Goal: Task Accomplishment & Management: Manage account settings

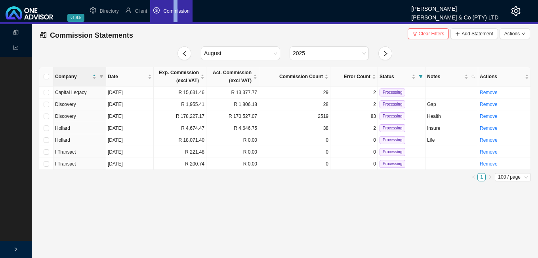
click at [176, 12] on span "Commission" at bounding box center [176, 11] width 26 height 6
click at [140, 10] on span "Client" at bounding box center [141, 11] width 12 height 6
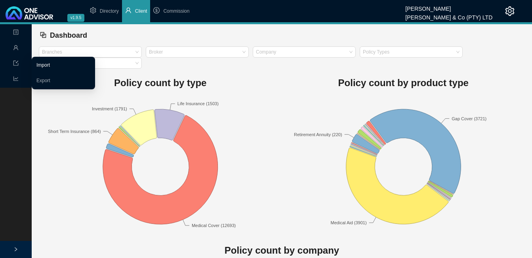
click at [42, 66] on link "Import" at bounding box center [42, 65] width 13 height 6
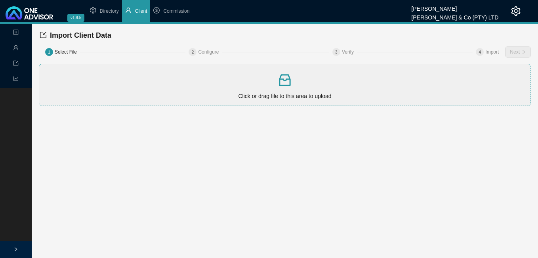
click at [282, 84] on icon "inbox" at bounding box center [285, 80] width 16 height 16
click at [521, 54] on button "Next" at bounding box center [518, 51] width 26 height 11
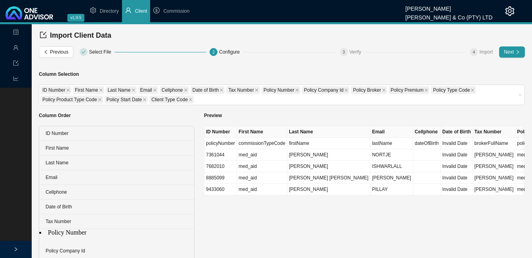
click at [112, 234] on ul "ID Number First Name Last Name Email Cellphone Date of Birth Tax Number Policy …" at bounding box center [116, 236] width 155 height 220
drag, startPoint x: 75, startPoint y: 236, endPoint x: 105, endPoint y: 136, distance: 105.1
click at [105, 136] on ul "ID Number First Name Last Name Email Cellphone Date of Birth Tax Number Policy …" at bounding box center [116, 236] width 155 height 220
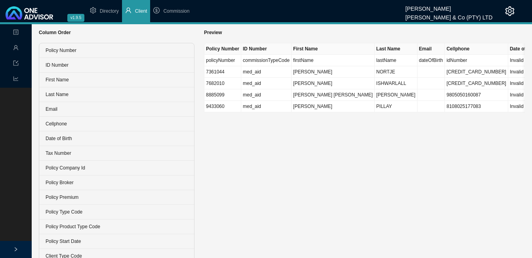
scroll to position [88, 0]
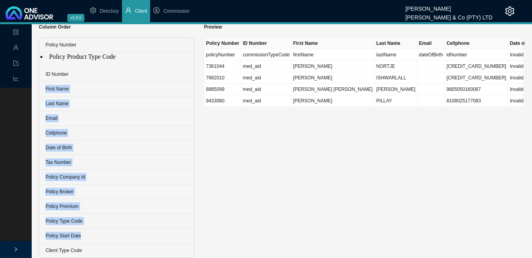
drag, startPoint x: 109, startPoint y: 221, endPoint x: 110, endPoint y: 61, distance: 160.5
click at [110, 61] on ul "Policy Number ID Number First Name Last Name Email Cellphone Date of Birth Tax …" at bounding box center [116, 148] width 155 height 220
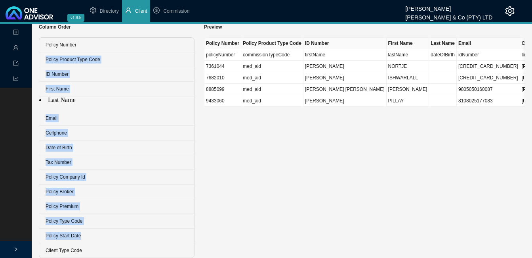
click at [87, 101] on ul "Policy Number Policy Product Type Code ID Number First Name Last Name Email Cel…" at bounding box center [116, 148] width 155 height 220
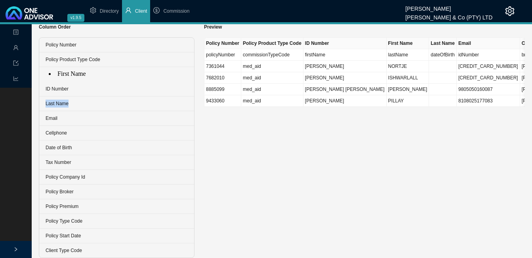
drag, startPoint x: 70, startPoint y: 91, endPoint x: 78, endPoint y: 80, distance: 13.4
click at [78, 80] on ul "Policy Number Policy Product Type Code ID Number First Name Last Name Email Cel…" at bounding box center [116, 148] width 155 height 220
drag, startPoint x: 78, startPoint y: 80, endPoint x: 72, endPoint y: 92, distance: 13.1
click at [72, 92] on ul "Policy Number Policy Product Type Code First Name ID Number Last Name Email Cel…" at bounding box center [116, 148] width 155 height 220
drag, startPoint x: 79, startPoint y: 148, endPoint x: 89, endPoint y: 109, distance: 40.5
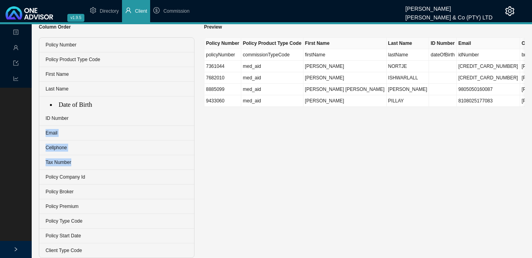
click at [89, 109] on ul "Policy Number Policy Product Type Code First Name Last Name ID Number Email Cel…" at bounding box center [116, 148] width 155 height 220
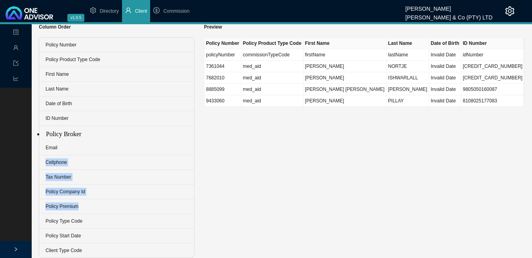
drag, startPoint x: 82, startPoint y: 196, endPoint x: 80, endPoint y: 142, distance: 53.9
click at [80, 142] on ul "Policy Number Policy Product Type Code First Name Last Name Date of Birth ID Nu…" at bounding box center [116, 148] width 155 height 220
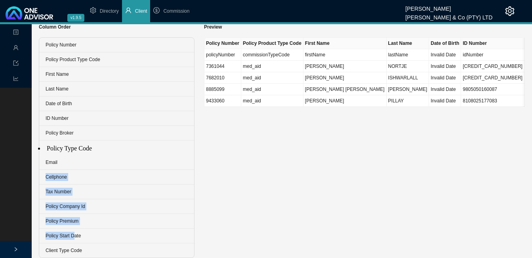
drag, startPoint x: 73, startPoint y: 223, endPoint x: 72, endPoint y: 154, distance: 69.0
click at [72, 154] on ul "Policy Number Policy Product Type Code First Name Last Name Date of Birth ID Nu…" at bounding box center [116, 148] width 155 height 220
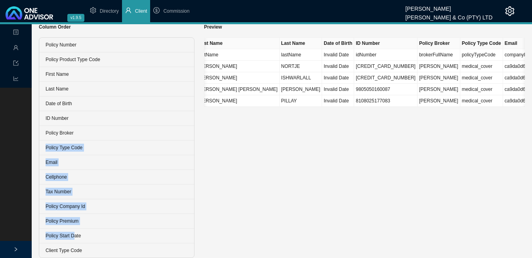
scroll to position [0, 108]
click at [88, 209] on ul "Policy Number Policy Product Type Code First Name Last Name Date of Birth ID Nu…" at bounding box center [116, 148] width 155 height 220
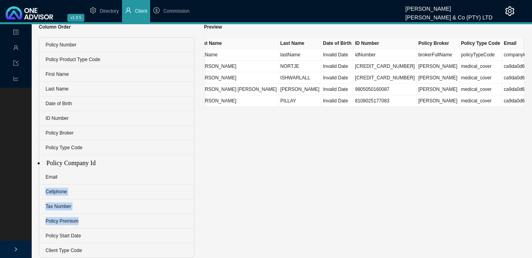
drag, startPoint x: 85, startPoint y: 209, endPoint x: 84, endPoint y: 170, distance: 39.7
click at [84, 170] on ul "Policy Number Policy Product Type Code First Name Last Name Date of Birth ID Nu…" at bounding box center [116, 148] width 155 height 220
drag, startPoint x: 307, startPoint y: 214, endPoint x: 327, endPoint y: 205, distance: 22.2
click at [308, 214] on div "Preview Policy Number Policy Product Type Code First Name Last Name Date of Bir…" at bounding box center [364, 137] width 331 height 241
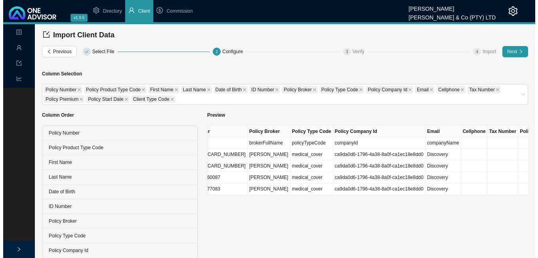
scroll to position [0, 0]
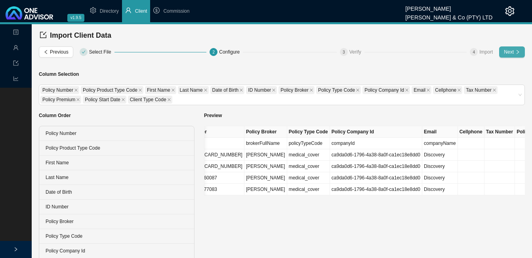
click at [508, 54] on span "Next" at bounding box center [509, 52] width 10 height 8
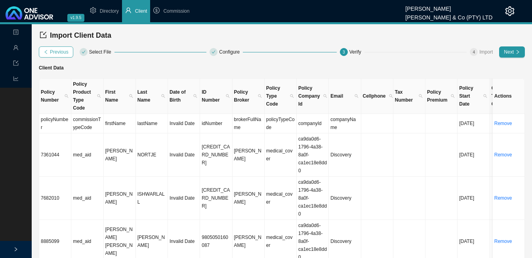
click at [55, 54] on span "Previous" at bounding box center [59, 52] width 19 height 8
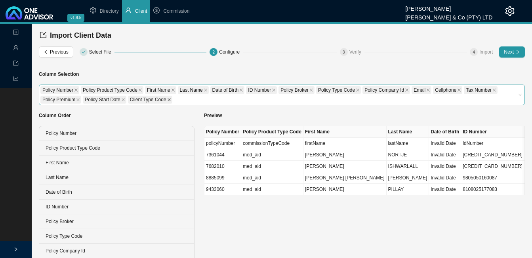
click at [168, 100] on icon "close" at bounding box center [169, 99] width 4 height 4
click at [122, 99] on icon "close" at bounding box center [123, 99] width 3 height 3
click at [76, 101] on icon "close" at bounding box center [78, 99] width 4 height 4
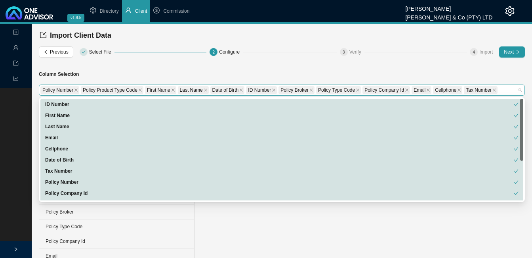
click at [490, 91] on span "Tax Number" at bounding box center [481, 90] width 34 height 8
click at [493, 88] on icon "close" at bounding box center [495, 90] width 4 height 4
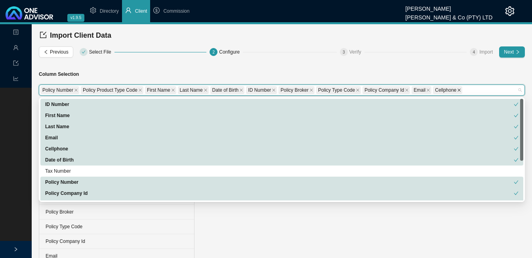
click at [457, 89] on icon "close" at bounding box center [459, 90] width 4 height 4
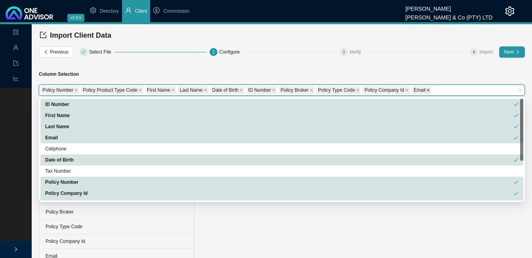
click at [426, 90] on icon "close" at bounding box center [428, 90] width 4 height 4
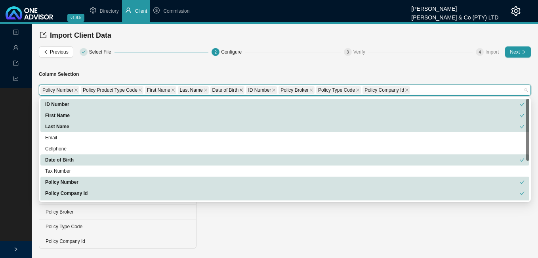
click at [239, 89] on icon "close" at bounding box center [241, 90] width 4 height 4
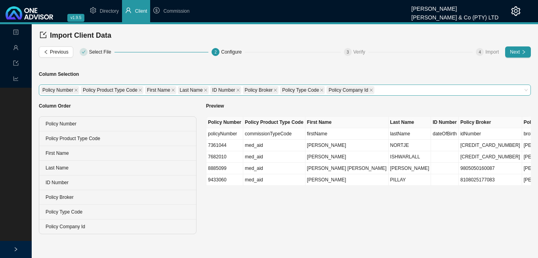
click at [228, 228] on div "Preview Policy Number Policy Product Type Code First Name Last Name ID Number P…" at bounding box center [368, 165] width 335 height 138
click at [53, 50] on span "Previous" at bounding box center [59, 52] width 19 height 8
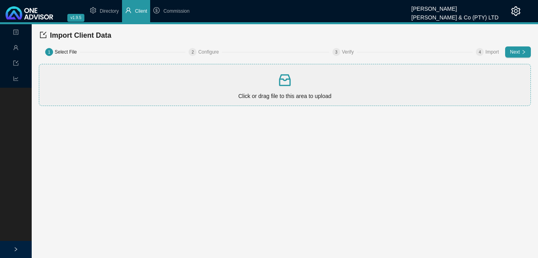
click at [263, 96] on p "Click or drag file to this area to upload" at bounding box center [284, 96] width 485 height 9
click at [176, 12] on span "Commission" at bounding box center [176, 11] width 26 height 6
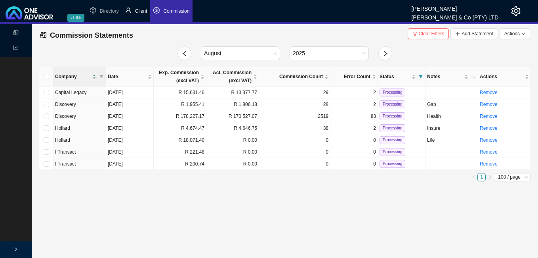
click at [143, 11] on span "Client" at bounding box center [141, 11] width 12 height 6
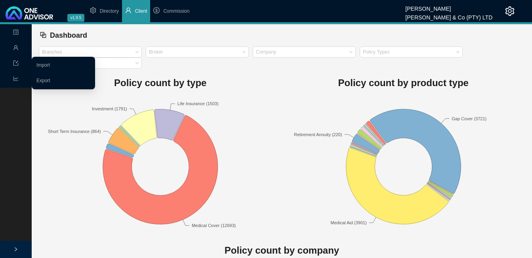
click at [13, 63] on icon "import" at bounding box center [15, 63] width 5 height 5
click at [48, 66] on link "Import" at bounding box center [42, 65] width 13 height 6
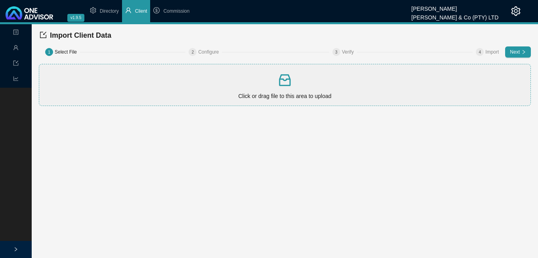
click at [294, 78] on p at bounding box center [284, 80] width 485 height 16
click at [517, 53] on span "Next" at bounding box center [515, 52] width 10 height 8
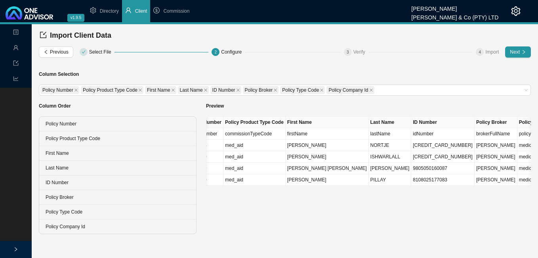
scroll to position [0, 38]
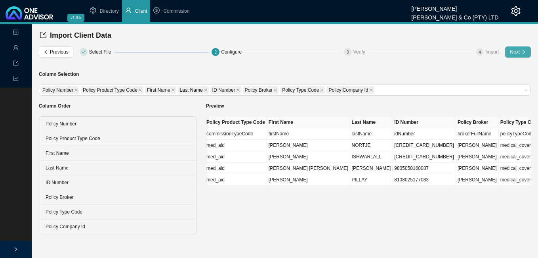
click at [517, 51] on span "Next" at bounding box center [515, 52] width 10 height 8
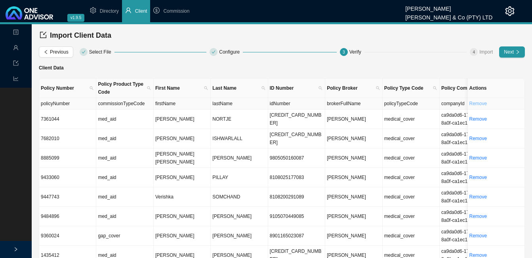
click at [482, 105] on link "Remove" at bounding box center [479, 104] width 18 height 6
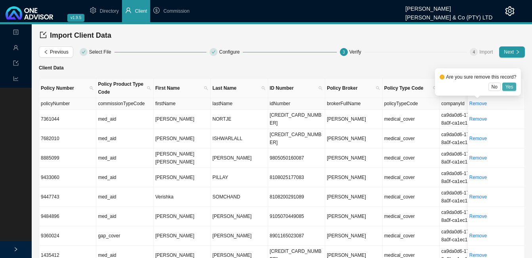
click at [507, 85] on span "Yes" at bounding box center [510, 87] width 8 height 8
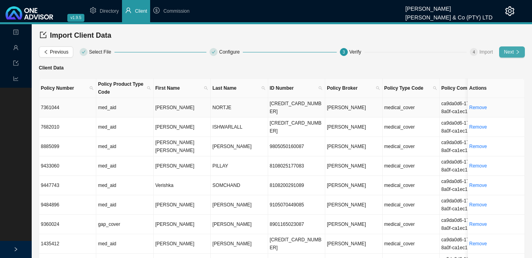
click at [512, 52] on span "Next" at bounding box center [509, 52] width 10 height 8
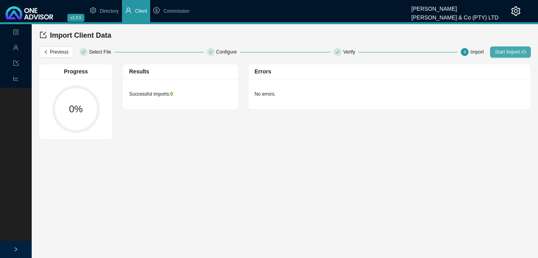
click at [511, 53] on span "Start Import" at bounding box center [507, 52] width 25 height 8
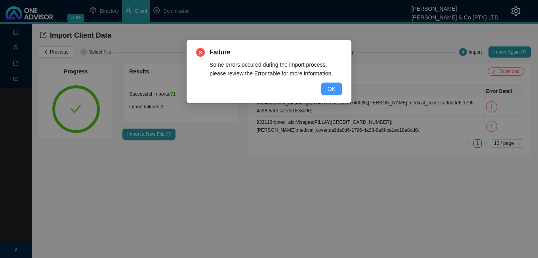
click at [334, 90] on span "OK" at bounding box center [332, 88] width 8 height 9
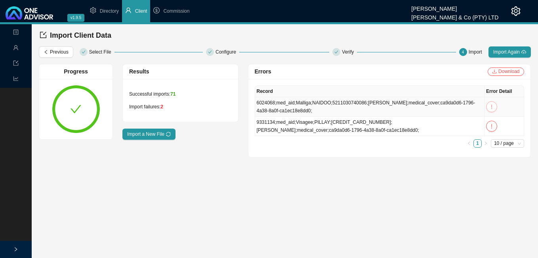
click at [491, 106] on icon "exclamation" at bounding box center [492, 107] width 6 height 6
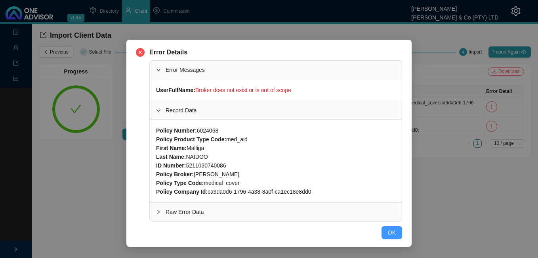
click at [393, 236] on span "OK" at bounding box center [392, 232] width 8 height 9
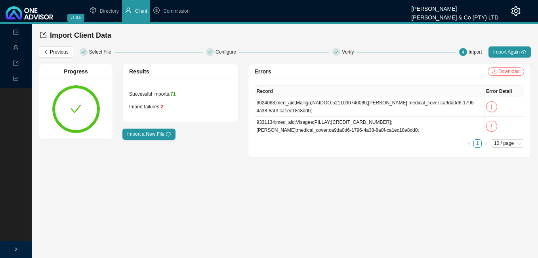
click at [381, 206] on main "Landing Management Data Reports Import Client Data Previous Select File Configu…" at bounding box center [269, 140] width 538 height 233
click at [172, 11] on span "Commission" at bounding box center [176, 11] width 26 height 6
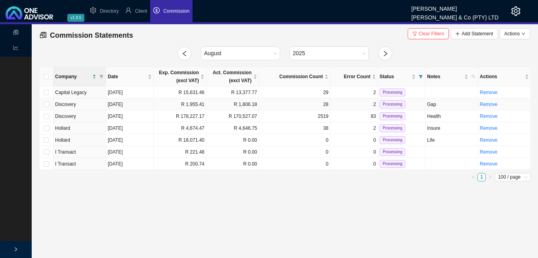
click at [134, 104] on td "[DATE]" at bounding box center [130, 104] width 48 height 12
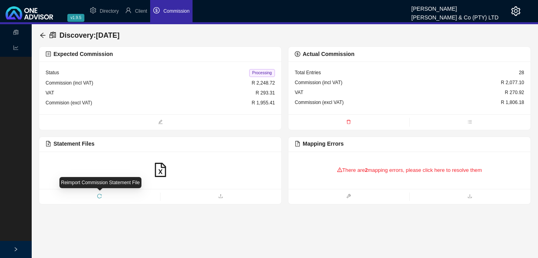
click at [100, 195] on icon "reload" at bounding box center [99, 195] width 5 height 5
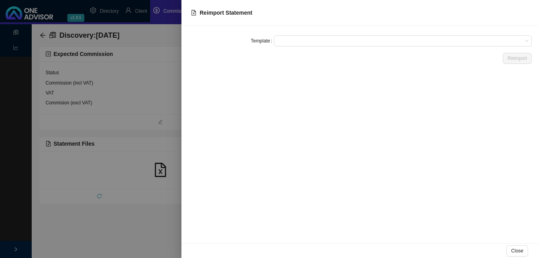
click at [140, 154] on div at bounding box center [269, 129] width 538 height 258
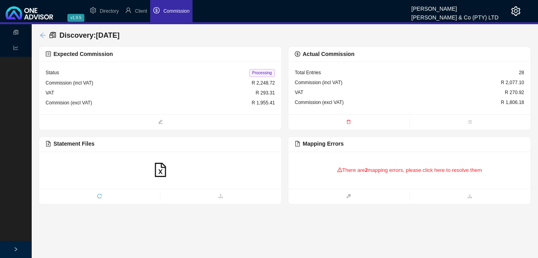
click at [40, 32] on icon "arrow-left" at bounding box center [43, 35] width 6 height 6
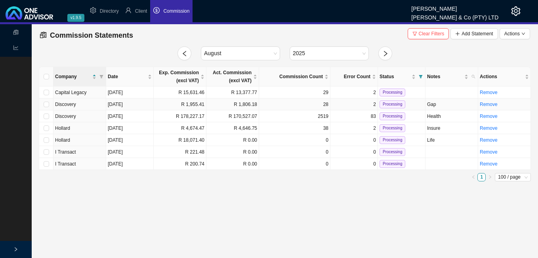
click at [198, 102] on td "R 1,955.41" at bounding box center [180, 104] width 53 height 12
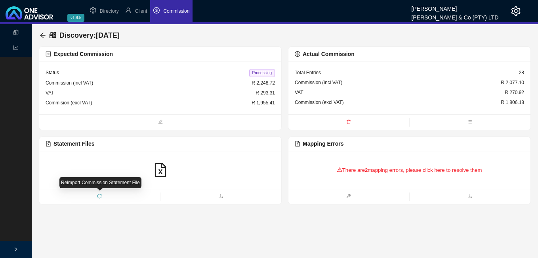
click at [95, 195] on span "reload" at bounding box center [99, 197] width 121 height 8
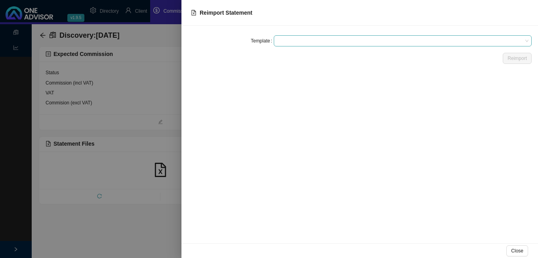
click at [303, 42] on span at bounding box center [403, 41] width 252 height 10
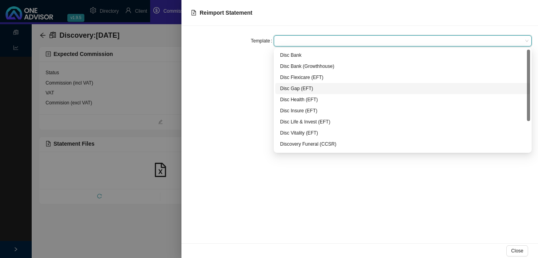
click at [298, 88] on div "Disc Gap (EFT)" at bounding box center [402, 88] width 245 height 8
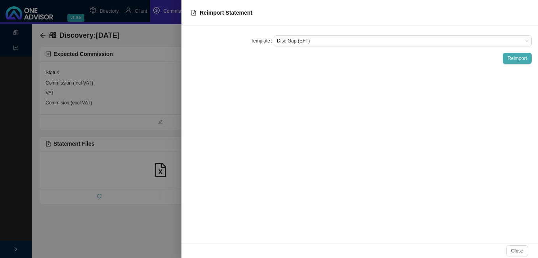
click at [518, 60] on span "Reimport" at bounding box center [517, 58] width 19 height 8
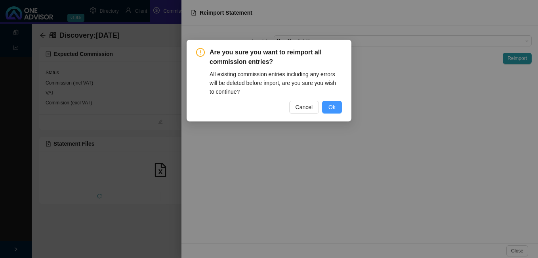
click at [331, 107] on span "Ok" at bounding box center [332, 107] width 7 height 9
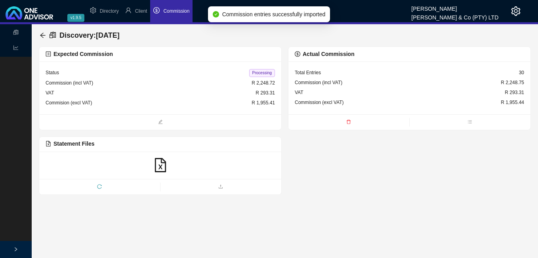
click at [263, 74] on span "Processing" at bounding box center [262, 73] width 26 height 8
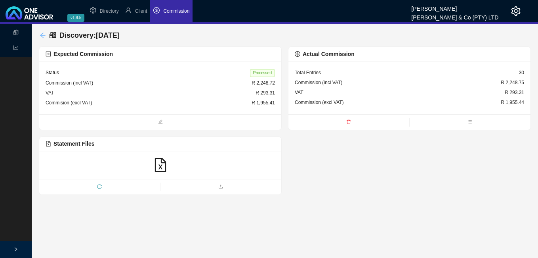
click at [42, 33] on icon "arrow-left" at bounding box center [43, 35] width 6 height 6
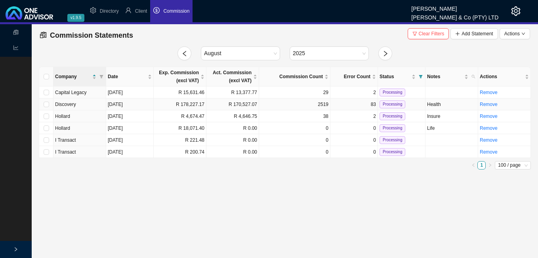
click at [190, 107] on td "R 178,227.17" at bounding box center [180, 104] width 53 height 12
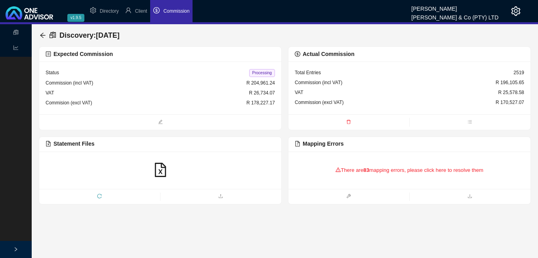
click at [97, 195] on icon "reload" at bounding box center [99, 195] width 5 height 5
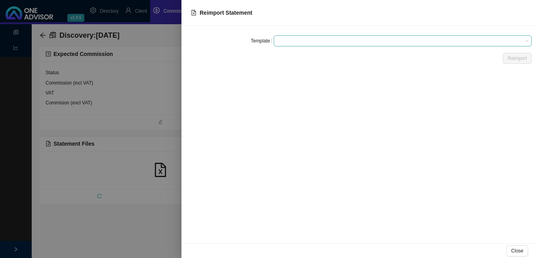
click at [303, 42] on span at bounding box center [403, 41] width 252 height 10
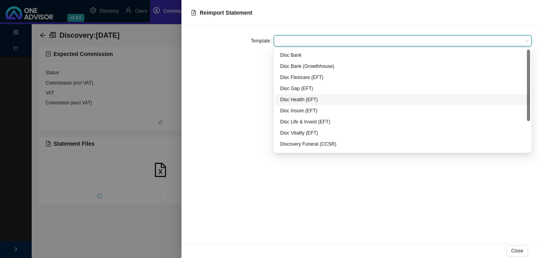
click at [302, 98] on div "Disc Health (EFT)" at bounding box center [402, 100] width 245 height 8
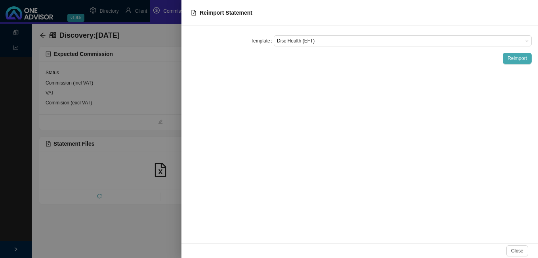
click at [515, 59] on span "Reimport" at bounding box center [517, 58] width 19 height 8
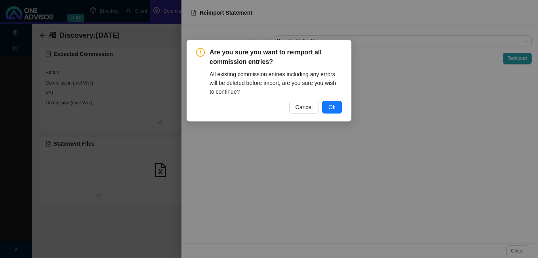
drag, startPoint x: 337, startPoint y: 107, endPoint x: 354, endPoint y: 115, distance: 18.6
click at [338, 107] on button "Ok" at bounding box center [332, 107] width 20 height 13
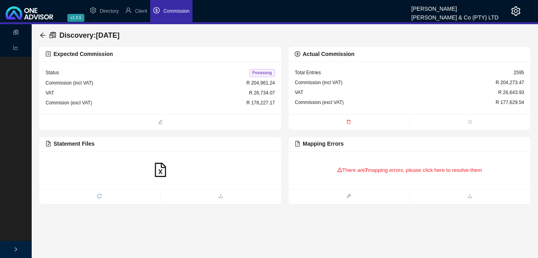
click at [368, 171] on b "7" at bounding box center [366, 170] width 3 height 6
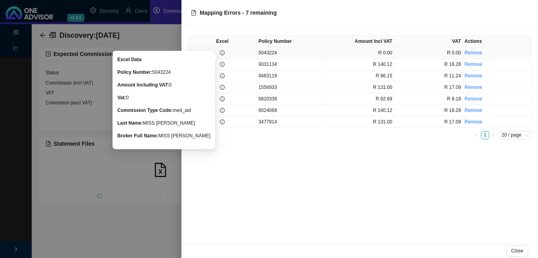
click at [221, 53] on icon "info-circle" at bounding box center [222, 52] width 5 height 5
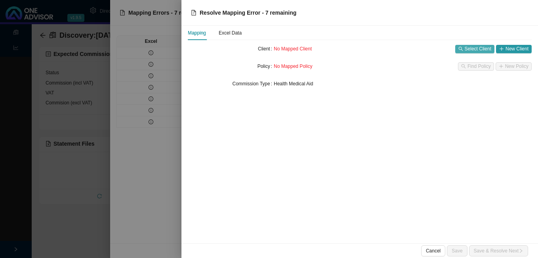
click at [470, 49] on span "Select Client" at bounding box center [478, 49] width 27 height 8
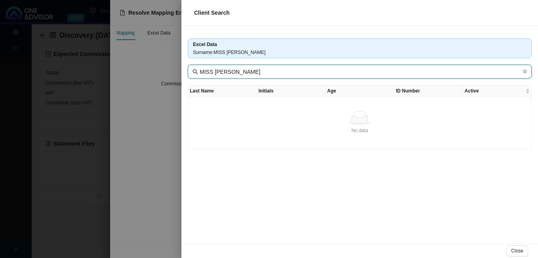
drag, startPoint x: 218, startPoint y: 73, endPoint x: 165, endPoint y: 67, distance: 52.6
click at [165, 67] on div "Client Search Excel Data Surname : MISS [PERSON_NAME] MISS [PERSON_NAME] Last N…" at bounding box center [269, 129] width 538 height 258
drag, startPoint x: 170, startPoint y: 75, endPoint x: 227, endPoint y: 71, distance: 56.8
click at [227, 71] on input "MISS [PERSON_NAME]" at bounding box center [361, 71] width 322 height 9
drag, startPoint x: 218, startPoint y: 71, endPoint x: 168, endPoint y: 69, distance: 50.0
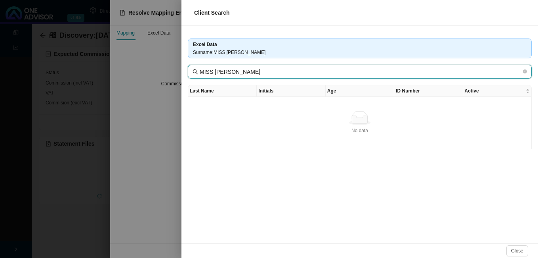
click at [168, 69] on div "Client Search Excel Data Surname : MISS [PERSON_NAME] MISS [PERSON_NAME] Last N…" at bounding box center [269, 129] width 538 height 258
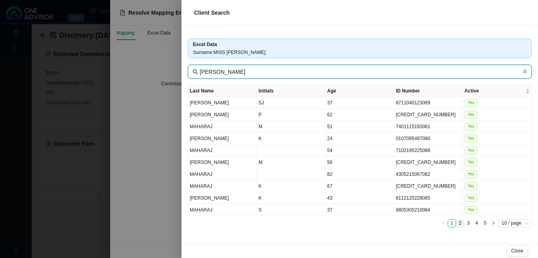
type input "[PERSON_NAME]"
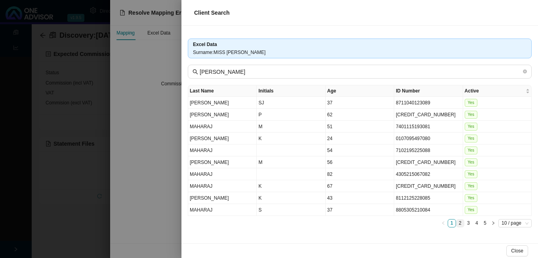
click at [459, 222] on link "2" at bounding box center [461, 223] width 8 height 8
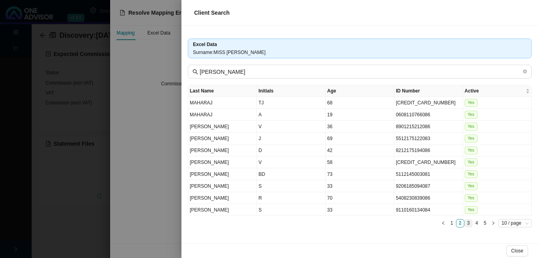
click at [469, 223] on link "3" at bounding box center [469, 223] width 8 height 8
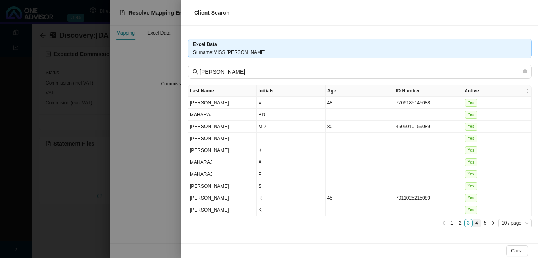
click at [474, 223] on link "4" at bounding box center [477, 223] width 8 height 8
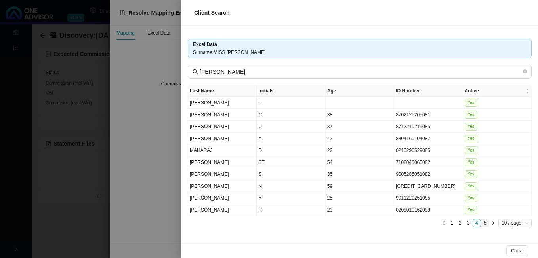
click at [484, 223] on link "5" at bounding box center [486, 223] width 8 height 8
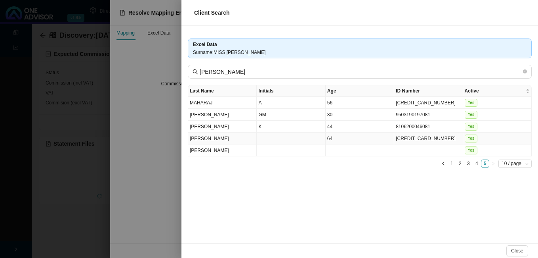
click at [308, 140] on td at bounding box center [291, 138] width 69 height 12
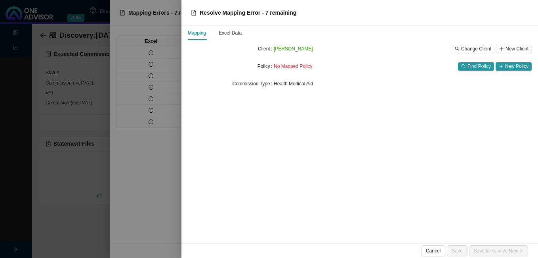
click at [158, 73] on div at bounding box center [269, 129] width 538 height 258
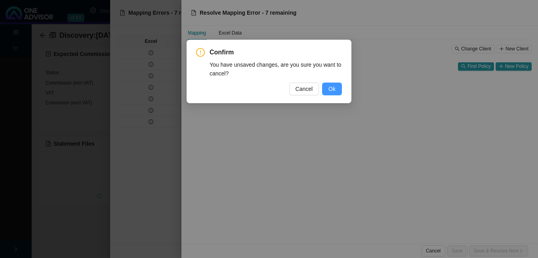
click at [328, 88] on button "Ok" at bounding box center [332, 88] width 20 height 13
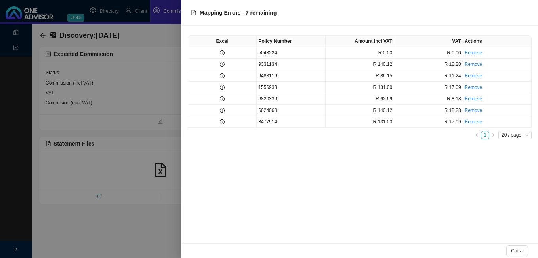
click at [153, 97] on div at bounding box center [269, 129] width 538 height 258
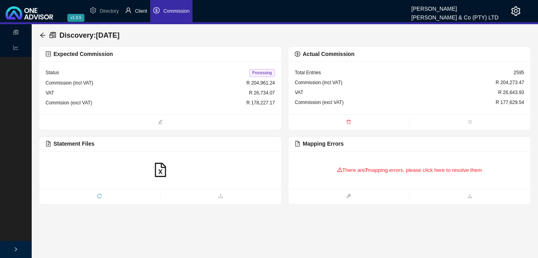
click at [145, 10] on span "Client" at bounding box center [141, 11] width 12 height 6
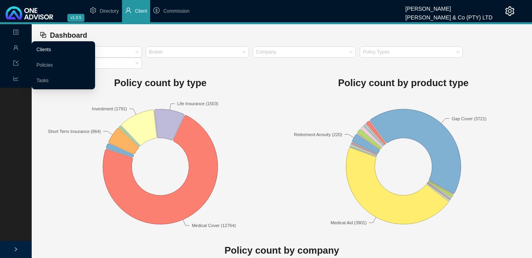
drag, startPoint x: 17, startPoint y: 48, endPoint x: 46, endPoint y: 51, distance: 28.3
click at [18, 48] on icon "user" at bounding box center [16, 48] width 6 height 6
click at [50, 52] on link "Clients" at bounding box center [43, 50] width 15 height 6
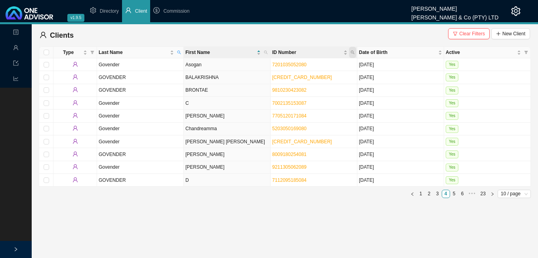
click at [354, 53] on icon "search" at bounding box center [353, 52] width 4 height 4
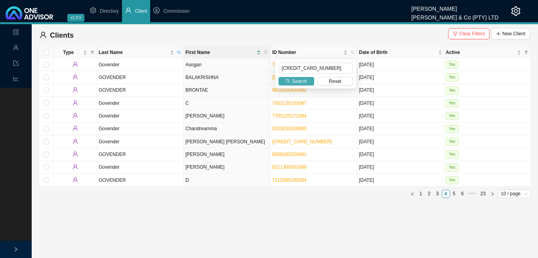
type input "[CREDIT_CARD_NUMBER]"
click at [292, 82] on button "Search" at bounding box center [297, 81] width 36 height 8
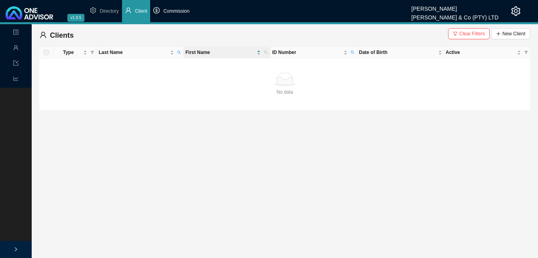
click at [181, 12] on span "Commission" at bounding box center [176, 11] width 26 height 6
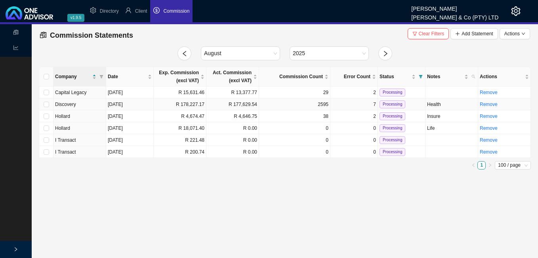
click at [235, 107] on td "R 177,629.54" at bounding box center [232, 104] width 53 height 12
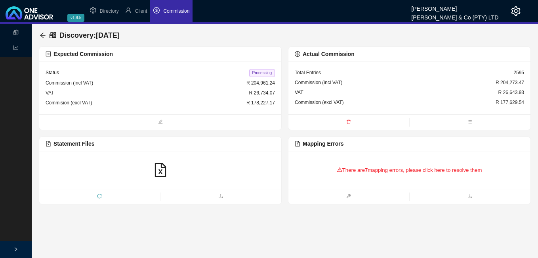
click at [359, 168] on div "There are 7 mapping errors, please click here to resolve them" at bounding box center [409, 170] width 229 height 25
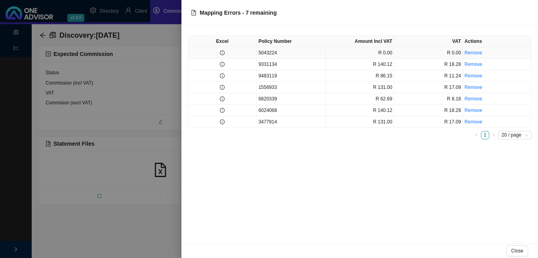
click at [225, 54] on td at bounding box center [222, 52] width 69 height 11
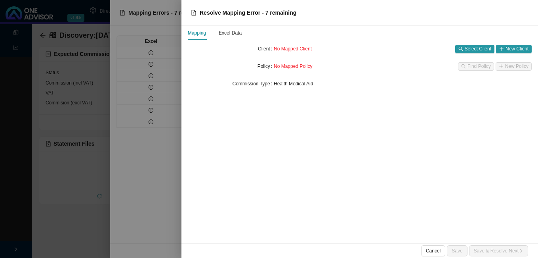
click at [174, 52] on div at bounding box center [269, 129] width 538 height 258
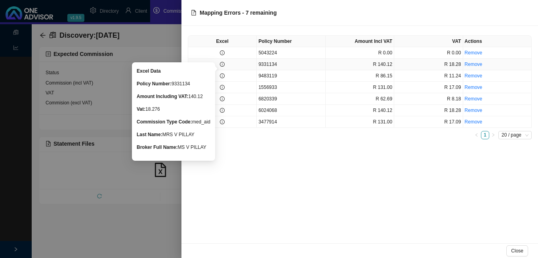
click at [222, 64] on icon "info-circle" at bounding box center [222, 64] width 5 height 5
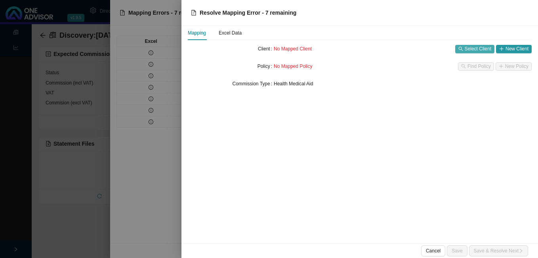
click at [467, 48] on span "Select Client" at bounding box center [478, 49] width 27 height 8
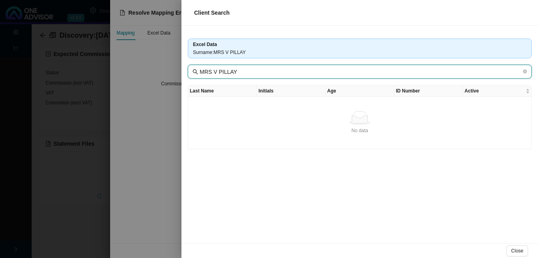
drag, startPoint x: 218, startPoint y: 71, endPoint x: 175, endPoint y: 66, distance: 43.2
click at [175, 66] on div "Client Search Excel Data Surname : MRS V [PERSON_NAME] MRS V [PERSON_NAME] Last…" at bounding box center [269, 129] width 538 height 258
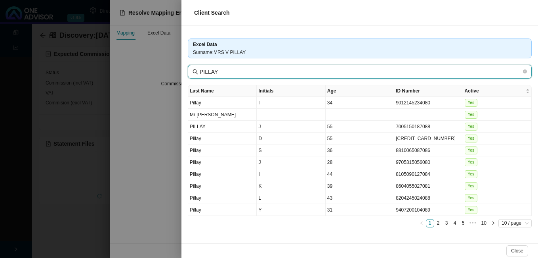
type input "PILLAY"
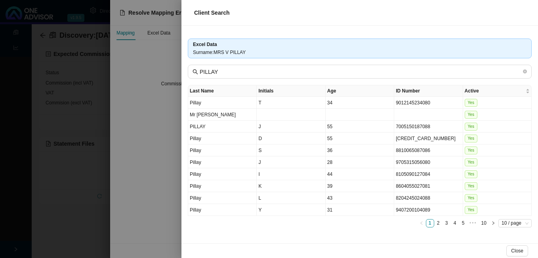
click at [163, 77] on div at bounding box center [269, 129] width 538 height 258
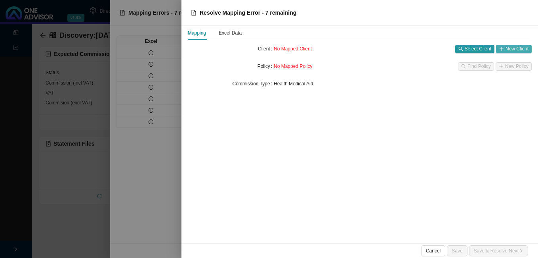
click at [511, 48] on span "New Client" at bounding box center [517, 49] width 23 height 8
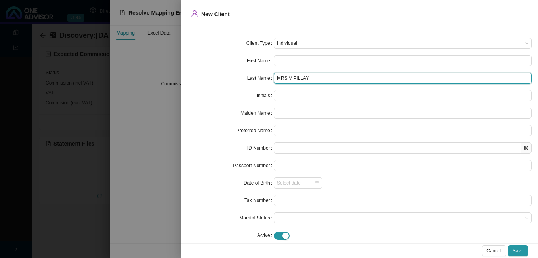
drag, startPoint x: 291, startPoint y: 79, endPoint x: 188, endPoint y: 63, distance: 104.3
click at [203, 65] on form "Client Type Individual First Name Last Name MRS V [PERSON_NAME] Initials Maiden…" at bounding box center [360, 139] width 344 height 203
type input "PILLAY"
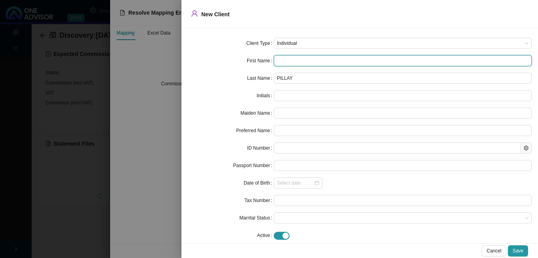
click at [290, 59] on input "text" at bounding box center [403, 60] width 258 height 11
paste input "Visagee"
type input "Visagee"
type input "V"
type input "Visagee"
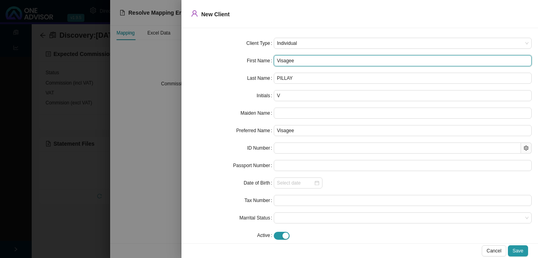
type input "Visagee"
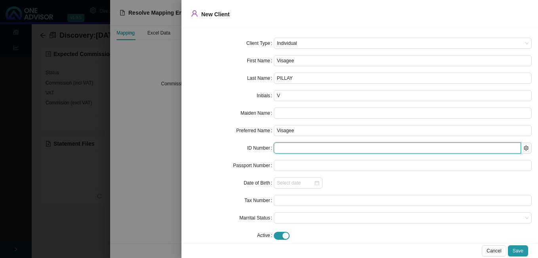
click at [287, 148] on input "text" at bounding box center [397, 147] width 247 height 11
paste input "[CREDIT_CARD_NUMBER]"
type input "[CREDIT_CARD_NUMBER]"
type input "[DATE]"
type input "[CREDIT_CARD_NUMBER]"
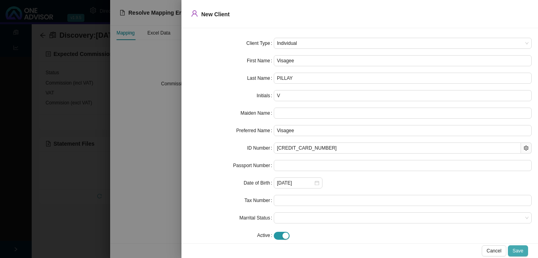
click at [519, 248] on span "Save" at bounding box center [518, 251] width 11 height 8
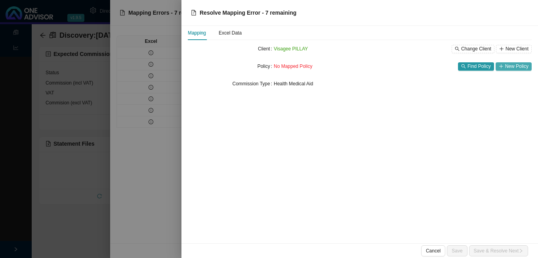
click at [512, 65] on span "New Policy" at bounding box center [516, 66] width 23 height 8
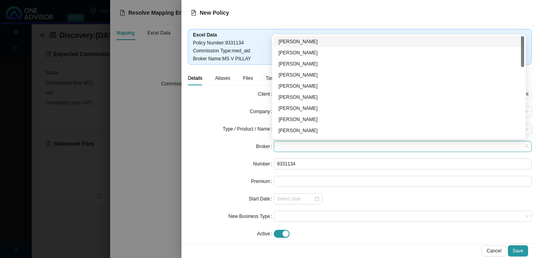
click at [325, 145] on span at bounding box center [403, 146] width 252 height 10
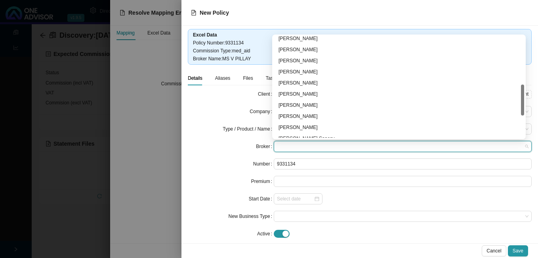
scroll to position [198, 0]
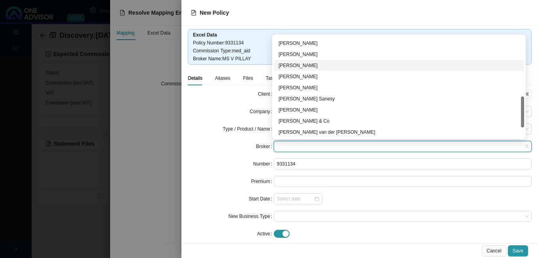
click at [294, 65] on div "[PERSON_NAME]" at bounding box center [399, 65] width 241 height 8
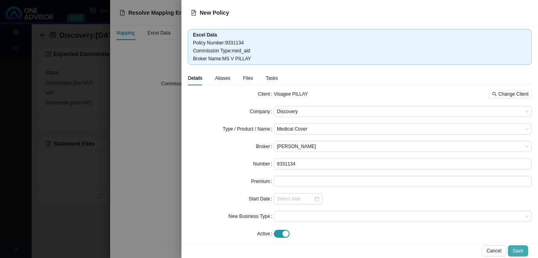
click at [519, 248] on span "Save" at bounding box center [518, 251] width 11 height 8
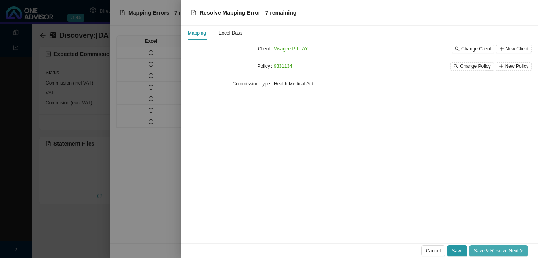
click at [487, 251] on span "Save & Resolve Next" at bounding box center [499, 251] width 50 height 8
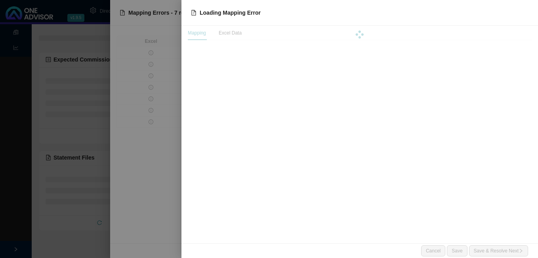
click at [153, 162] on div at bounding box center [269, 129] width 538 height 258
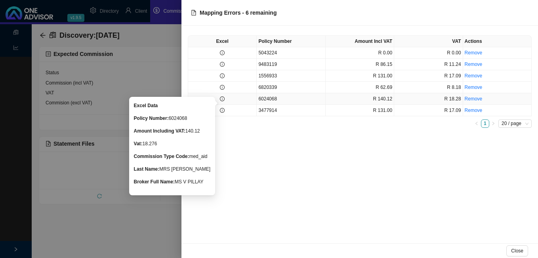
click at [223, 99] on icon "info-circle" at bounding box center [222, 98] width 5 height 5
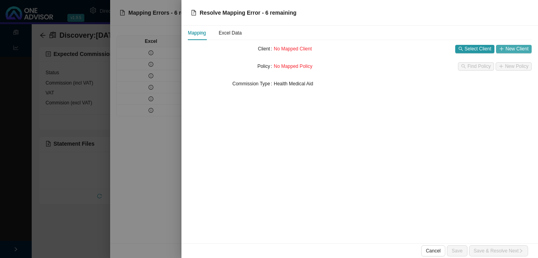
click at [516, 50] on span "New Client" at bounding box center [517, 49] width 23 height 8
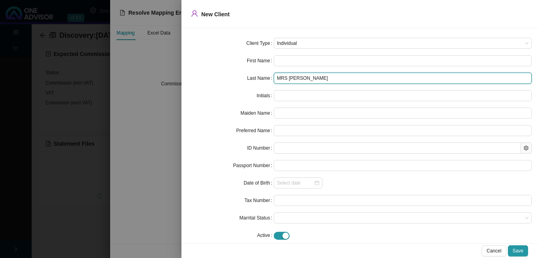
drag, startPoint x: 292, startPoint y: 80, endPoint x: 162, endPoint y: 68, distance: 129.8
click at [174, 69] on div "New Client Client Type Individual First Name Last Name MRS [PERSON_NAME] Initia…" at bounding box center [269, 129] width 538 height 258
type input "NAIDOO"
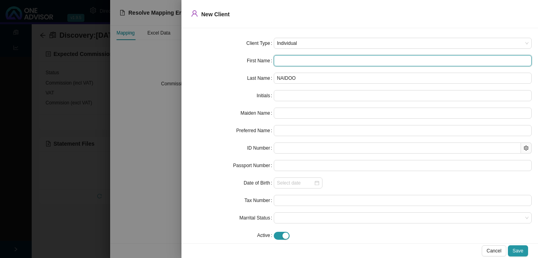
click at [284, 59] on input "text" at bounding box center [403, 60] width 258 height 11
paste input "Malliga"
type input "Malliga"
type input "M"
type input "Malliga"
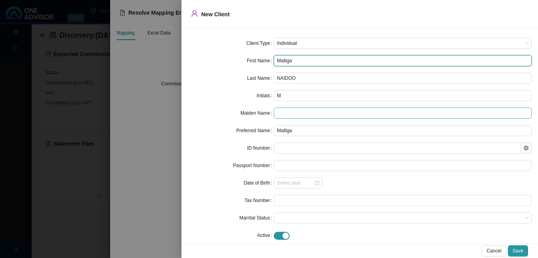
type input "Malliga"
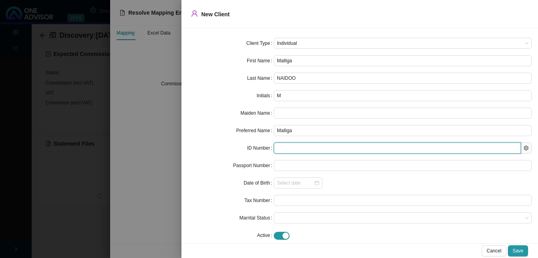
click at [284, 147] on input "text" at bounding box center [397, 147] width 247 height 11
paste input "5211030740086"
type input "5211030740086"
type input "[DATE]"
type input "5211030740086"
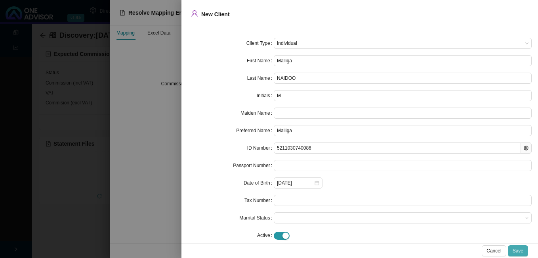
click at [517, 250] on span "Save" at bounding box center [518, 251] width 11 height 8
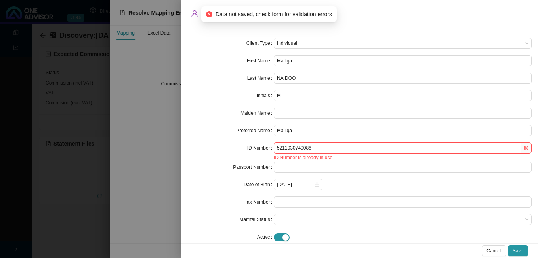
click at [167, 170] on div at bounding box center [269, 129] width 538 height 258
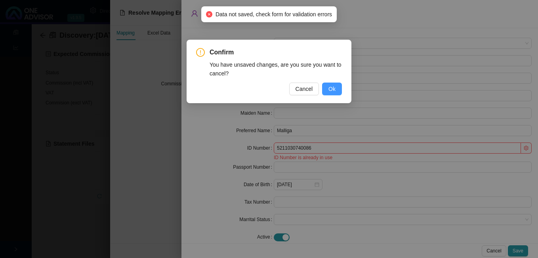
click at [333, 90] on span "Ok" at bounding box center [332, 88] width 7 height 9
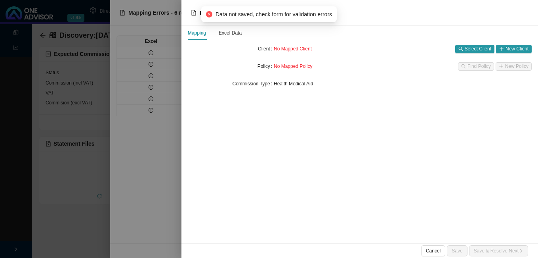
click at [165, 105] on div at bounding box center [269, 129] width 538 height 258
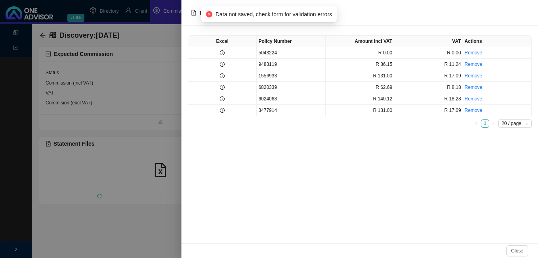
click at [154, 74] on div at bounding box center [269, 129] width 538 height 258
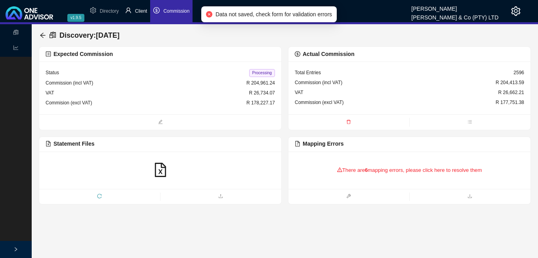
click at [140, 13] on span "Client" at bounding box center [141, 11] width 12 height 6
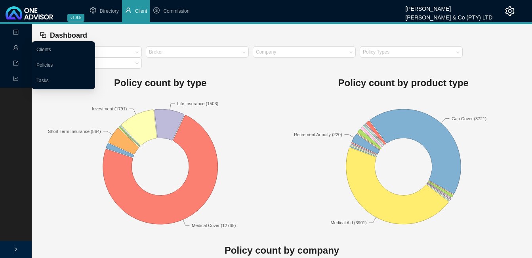
click at [17, 46] on icon "user" at bounding box center [16, 48] width 6 height 6
click at [39, 50] on link "Clients" at bounding box center [43, 50] width 15 height 6
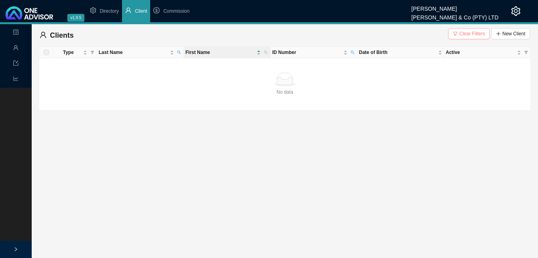
click at [471, 34] on span "Clear Filters" at bounding box center [472, 34] width 26 height 8
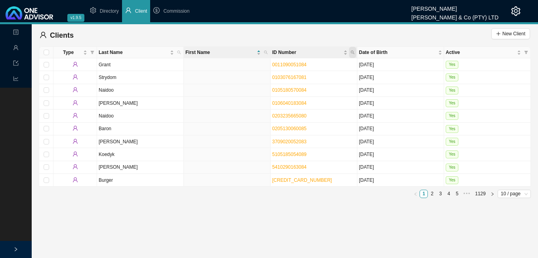
click at [350, 51] on span "ID Number" at bounding box center [352, 52] width 7 height 11
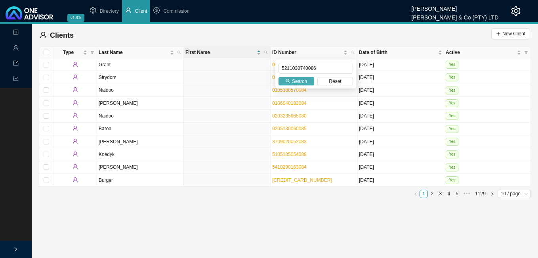
type input "5211030740086"
click at [299, 78] on span "Search" at bounding box center [299, 81] width 15 height 8
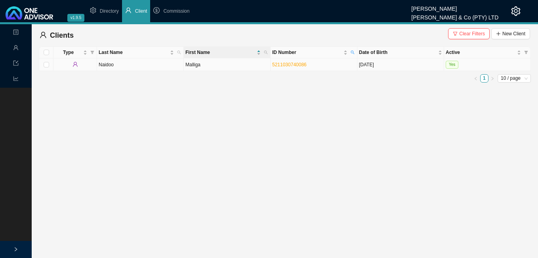
click at [250, 67] on td "Malliga" at bounding box center [227, 64] width 87 height 13
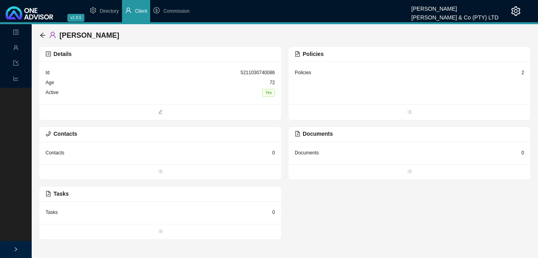
click at [522, 73] on div "2" at bounding box center [523, 73] width 3 height 8
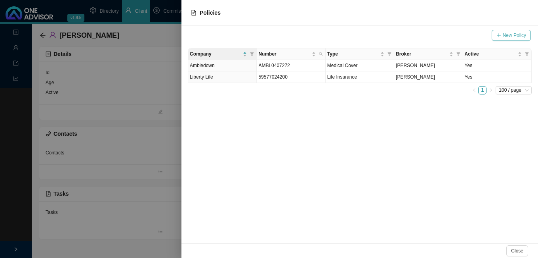
click at [515, 36] on span "New Policy" at bounding box center [514, 35] width 23 height 8
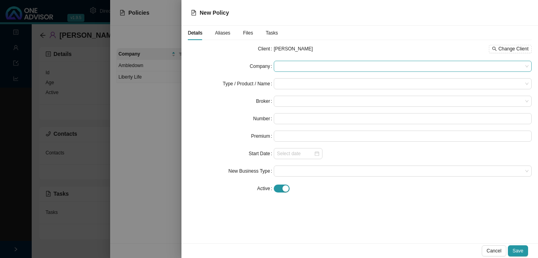
click at [323, 68] on span at bounding box center [403, 66] width 252 height 10
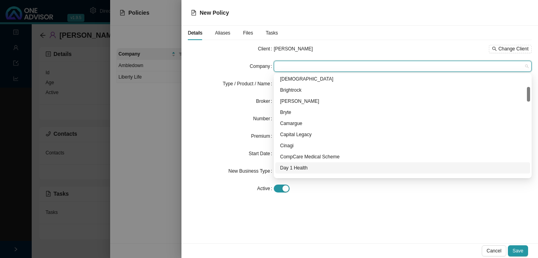
scroll to position [119, 0]
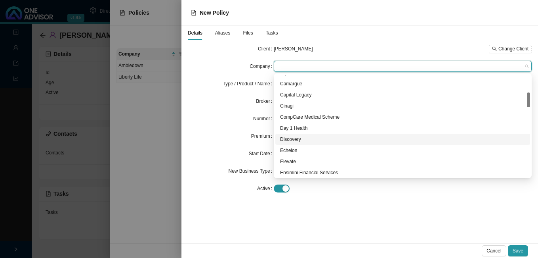
click at [294, 141] on div "Discovery" at bounding box center [402, 139] width 245 height 8
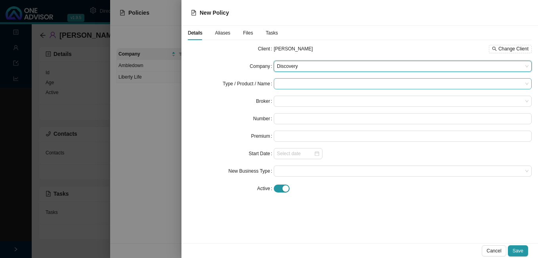
click at [289, 82] on input "search" at bounding box center [400, 83] width 246 height 10
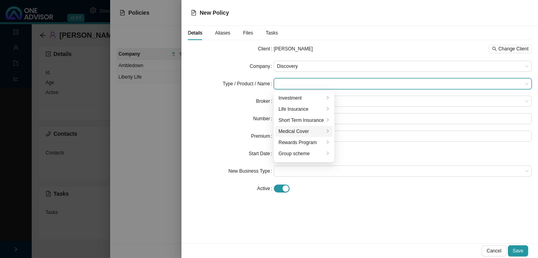
click at [299, 129] on div "Medical Cover" at bounding box center [302, 131] width 46 height 8
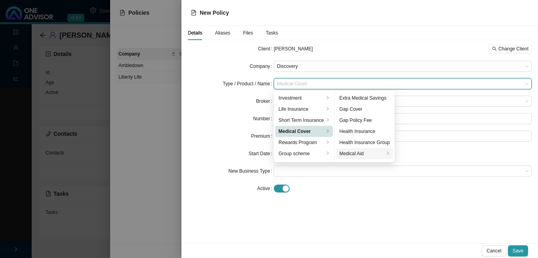
click at [363, 152] on div "Medical Aid" at bounding box center [362, 153] width 45 height 8
click at [317, 80] on span "Medical Cover / Medical Aid" at bounding box center [403, 83] width 252 height 10
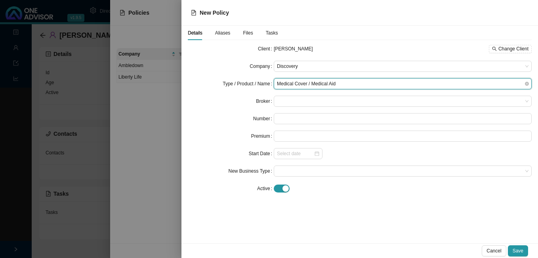
click at [318, 83] on span "Medical Cover / Medical Aid" at bounding box center [403, 83] width 252 height 10
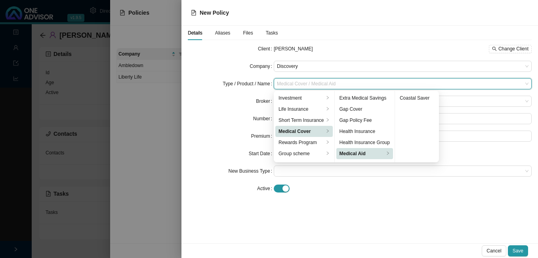
click at [377, 154] on div "Medical Aid" at bounding box center [362, 153] width 45 height 8
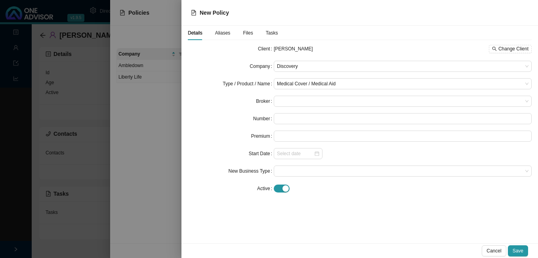
click at [211, 126] on form "Client [PERSON_NAME] Change Client Company Discovery Type / Product / Name Medi…" at bounding box center [360, 118] width 344 height 151
click at [292, 103] on span at bounding box center [403, 101] width 252 height 10
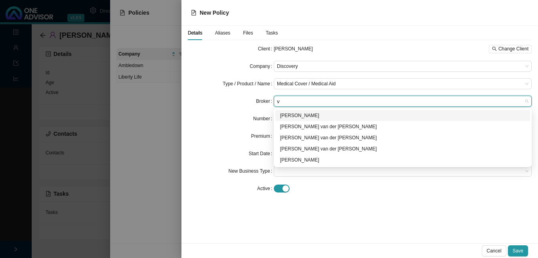
type input "ve"
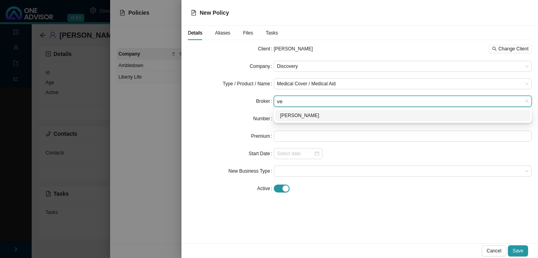
click at [300, 116] on div "[PERSON_NAME]" at bounding box center [402, 115] width 245 height 8
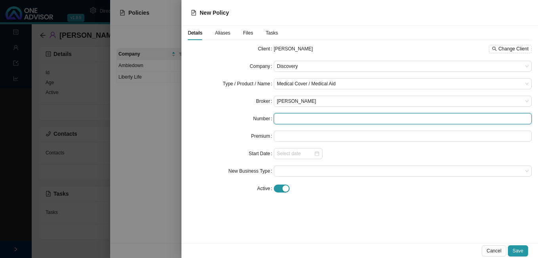
paste input "6024068"
type input "6024068"
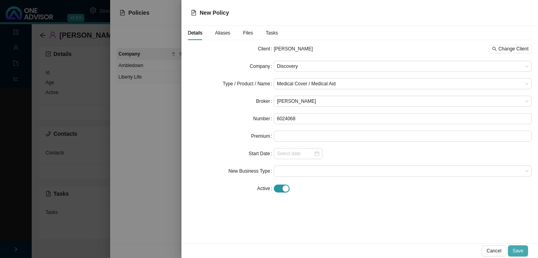
click at [520, 250] on span "Save" at bounding box center [518, 251] width 11 height 8
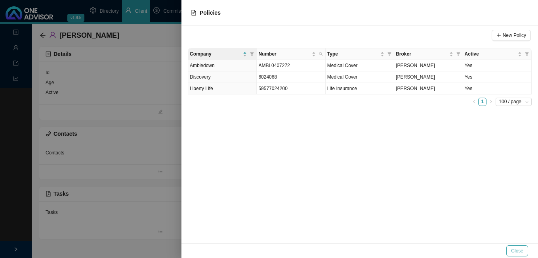
click at [517, 252] on span "Close" at bounding box center [517, 251] width 12 height 8
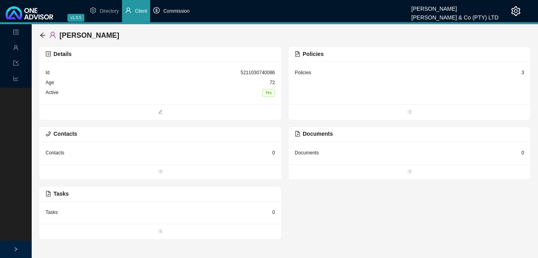
click at [176, 12] on span "Commission" at bounding box center [176, 11] width 26 height 6
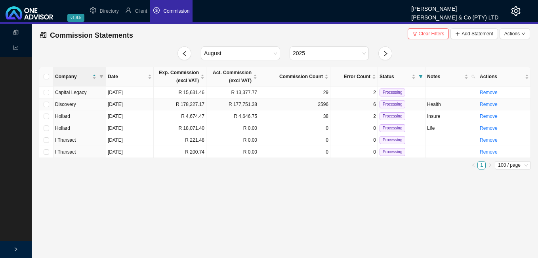
click at [200, 103] on td "R 178,227.17" at bounding box center [180, 104] width 53 height 12
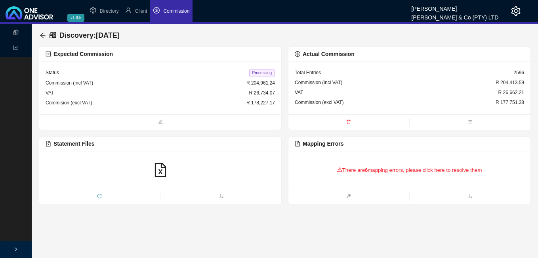
click at [365, 170] on div "There are 6 mapping errors, please click here to resolve them" at bounding box center [409, 170] width 229 height 25
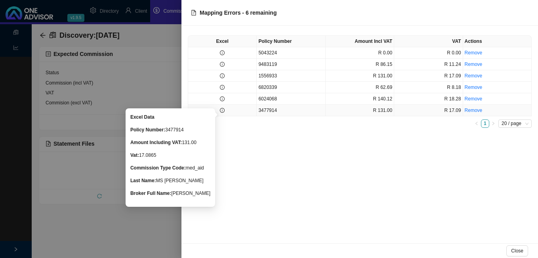
click at [221, 110] on icon "info-circle" at bounding box center [222, 110] width 5 height 5
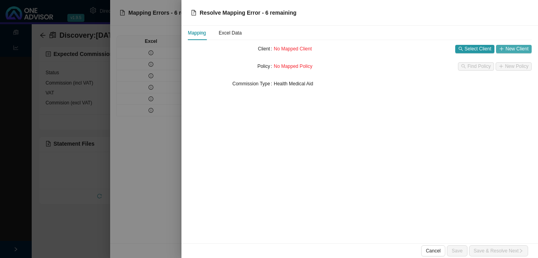
click at [522, 46] on span "New Client" at bounding box center [517, 49] width 23 height 8
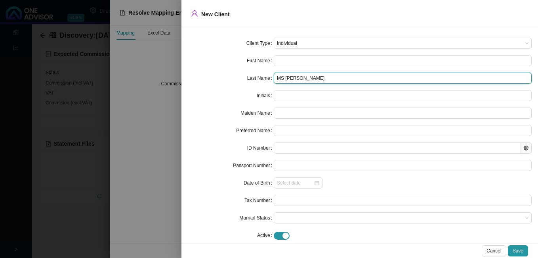
drag, startPoint x: 287, startPoint y: 78, endPoint x: 299, endPoint y: 78, distance: 11.9
click at [299, 78] on input "MS [PERSON_NAME]" at bounding box center [403, 78] width 258 height 11
drag, startPoint x: 294, startPoint y: 79, endPoint x: 287, endPoint y: 76, distance: 8.3
click at [287, 76] on input "MS [PERSON_NAME]" at bounding box center [403, 78] width 258 height 11
drag, startPoint x: 287, startPoint y: 76, endPoint x: 249, endPoint y: 77, distance: 37.3
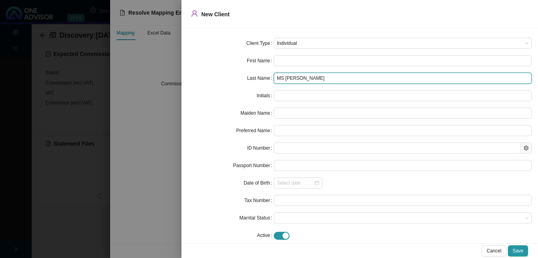
click at [250, 77] on div "Last Name MS [PERSON_NAME]" at bounding box center [360, 78] width 344 height 11
click at [274, 78] on input "[PERSON_NAME]" at bounding box center [403, 78] width 258 height 11
type input "[PERSON_NAME]"
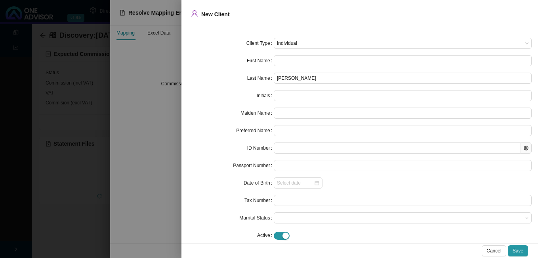
click at [132, 228] on div at bounding box center [269, 129] width 538 height 258
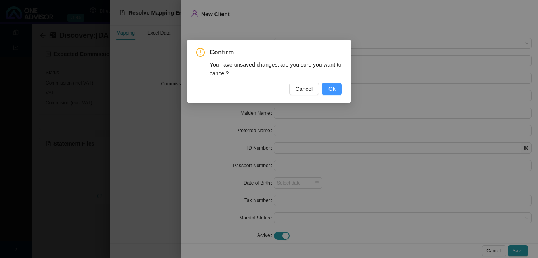
click at [329, 88] on span "Ok" at bounding box center [332, 88] width 7 height 9
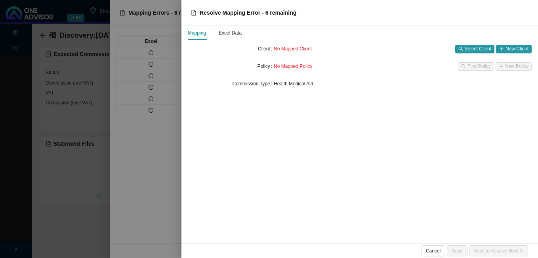
click at [167, 137] on div at bounding box center [269, 129] width 538 height 258
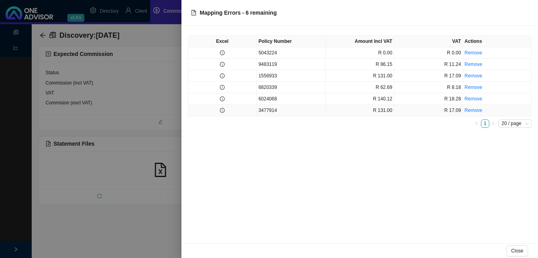
click at [227, 113] on td at bounding box center [222, 110] width 69 height 11
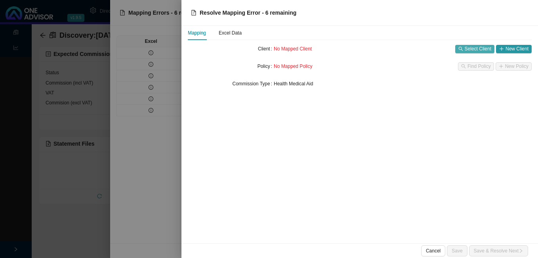
click at [470, 48] on span "Select Client" at bounding box center [478, 49] width 27 height 8
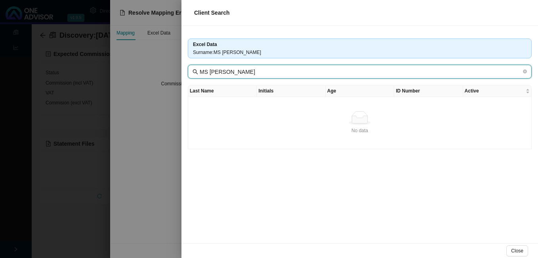
drag, startPoint x: 214, startPoint y: 72, endPoint x: 174, endPoint y: 73, distance: 40.4
click at [174, 73] on div "Client Search Excel Data Surname : MS [PERSON_NAME] MS S [PERSON_NAME] Last Nam…" at bounding box center [269, 129] width 538 height 258
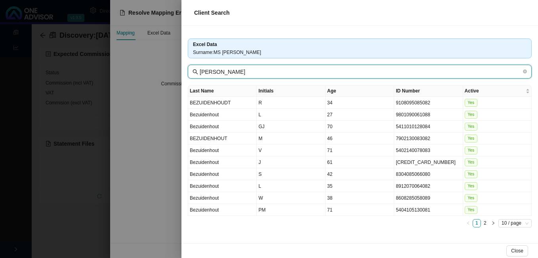
click at [241, 71] on input "[PERSON_NAME]" at bounding box center [361, 71] width 322 height 9
type input "[PERSON_NAME]"
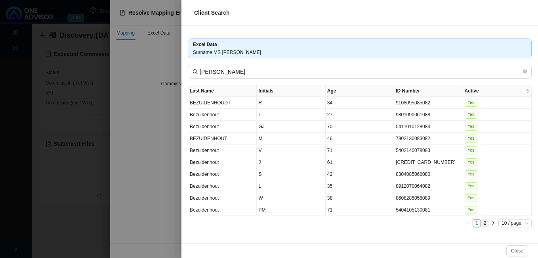
click at [484, 223] on link "2" at bounding box center [486, 223] width 8 height 8
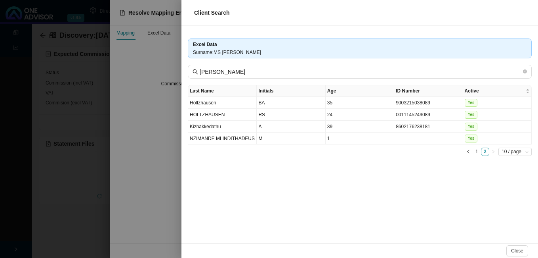
click at [149, 170] on div at bounding box center [269, 129] width 538 height 258
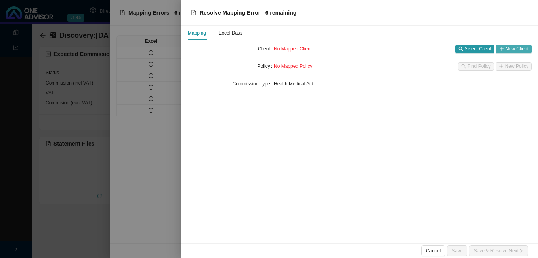
click at [519, 50] on span "New Client" at bounding box center [517, 49] width 23 height 8
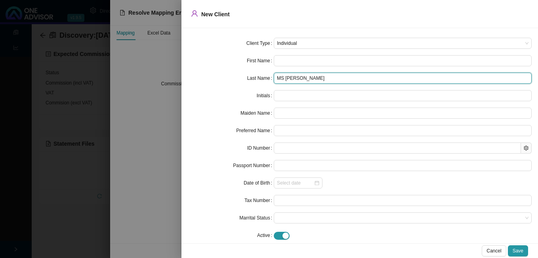
drag, startPoint x: 289, startPoint y: 77, endPoint x: 226, endPoint y: 77, distance: 62.6
click at [226, 77] on div "Last Name MS [PERSON_NAME]" at bounding box center [360, 78] width 344 height 11
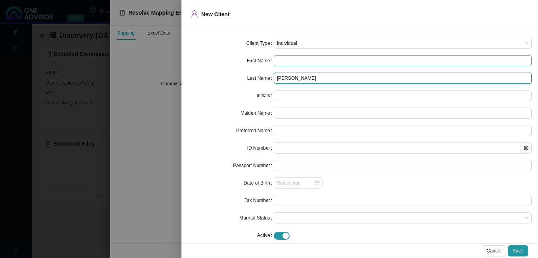
type input "[PERSON_NAME]"
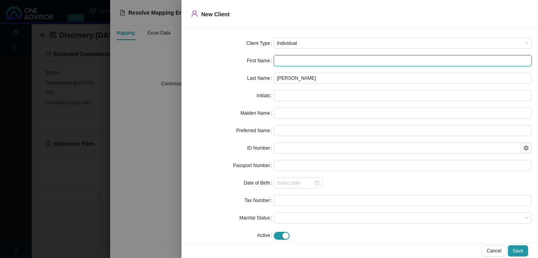
click at [294, 62] on input "text" at bounding box center [403, 60] width 258 height 11
type input "S"
type input "Sh"
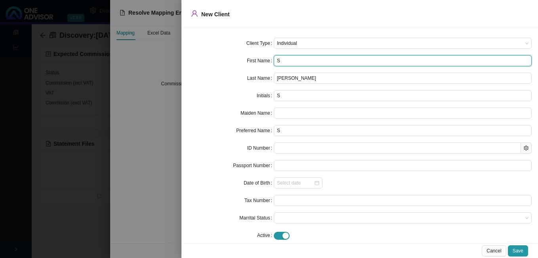
type input "Sh"
type input "Sha"
type input "Shan"
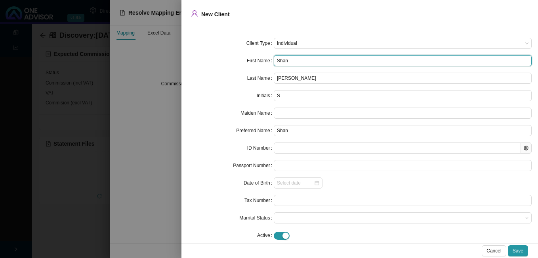
type input "Shans"
type input "Shansh"
type input "Shansha"
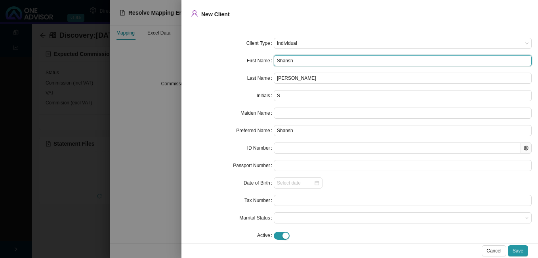
type input "Shansha"
type input "Shanshan"
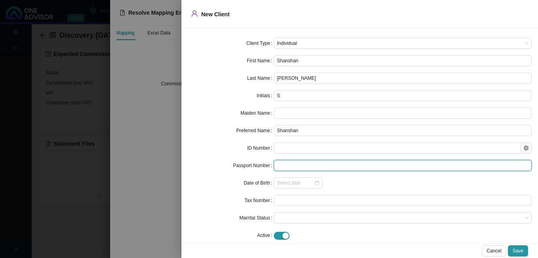
click at [286, 164] on input "text" at bounding box center [403, 165] width 258 height 11
paste input "6024068"
type input "6024068"
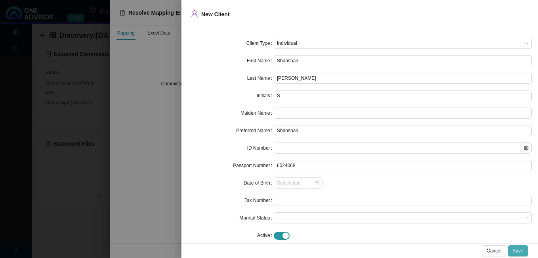
click at [524, 248] on button "Save" at bounding box center [518, 250] width 20 height 11
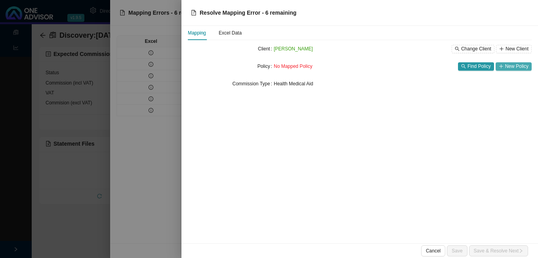
click at [516, 65] on span "New Policy" at bounding box center [516, 66] width 23 height 8
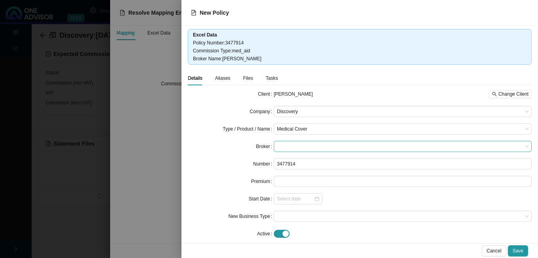
click at [309, 146] on span at bounding box center [403, 146] width 252 height 10
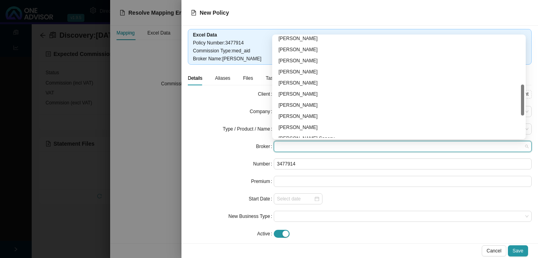
scroll to position [198, 0]
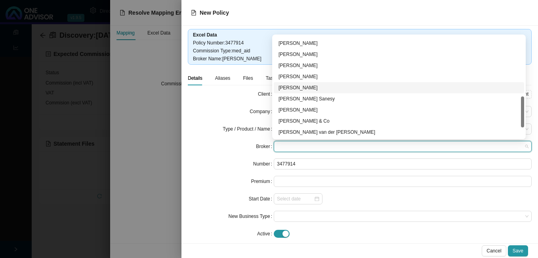
click at [308, 88] on div "[PERSON_NAME]" at bounding box center [399, 88] width 241 height 8
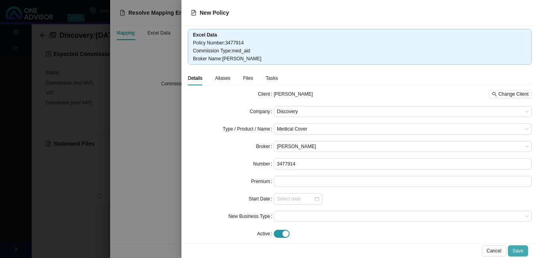
click at [522, 250] on span "Save" at bounding box center [518, 251] width 11 height 8
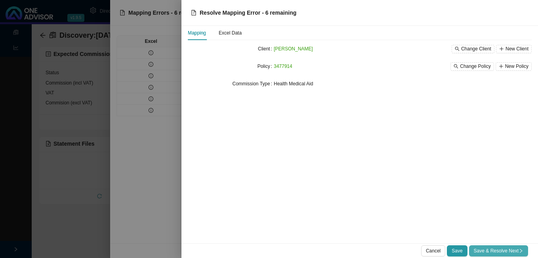
click at [515, 249] on span "Save & Resolve Next" at bounding box center [499, 251] width 50 height 8
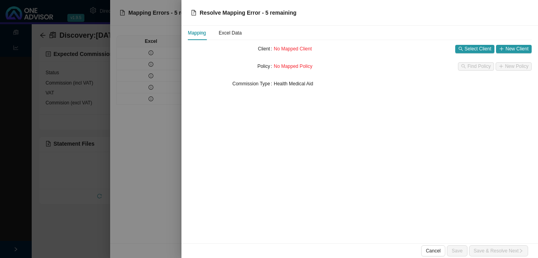
click at [164, 175] on div at bounding box center [269, 129] width 538 height 258
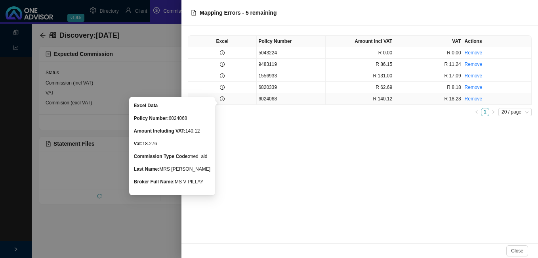
click at [221, 99] on icon "info-circle" at bounding box center [222, 98] width 5 height 5
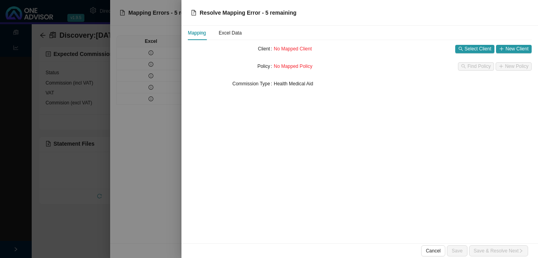
drag, startPoint x: 174, startPoint y: 227, endPoint x: 163, endPoint y: 224, distance: 11.2
click at [174, 227] on div at bounding box center [269, 129] width 538 height 258
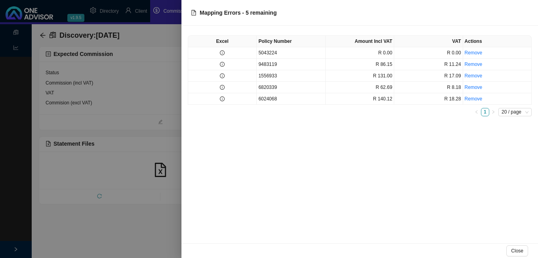
click at [146, 221] on div at bounding box center [269, 129] width 538 height 258
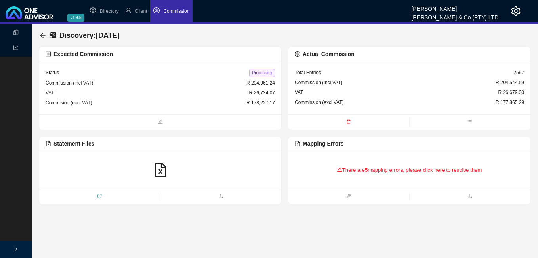
click at [99, 194] on icon "reload" at bounding box center [99, 195] width 5 height 5
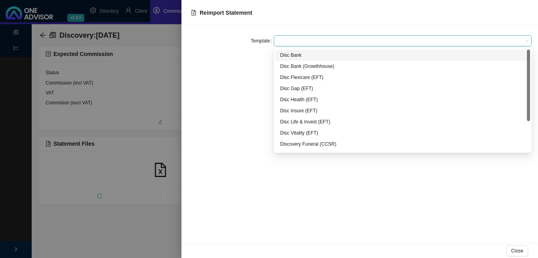
click at [291, 44] on span at bounding box center [403, 41] width 252 height 10
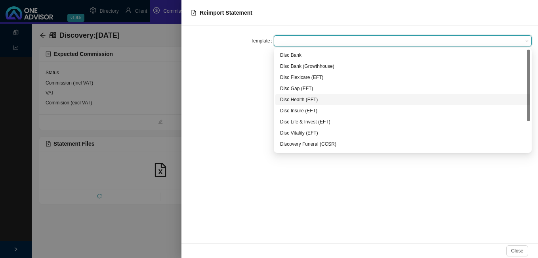
click at [301, 99] on div "Disc Health (EFT)" at bounding box center [402, 100] width 245 height 8
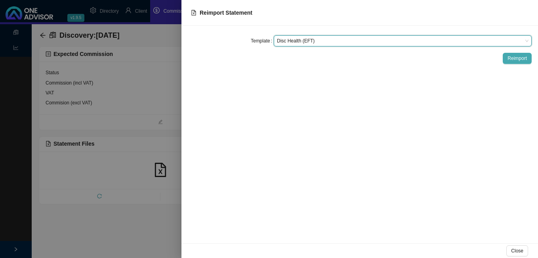
click at [518, 59] on span "Reimport" at bounding box center [517, 58] width 19 height 8
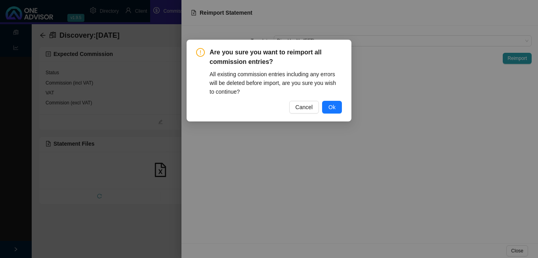
drag, startPoint x: 334, startPoint y: 104, endPoint x: 340, endPoint y: 120, distance: 17.4
click at [334, 106] on span "Ok" at bounding box center [332, 107] width 7 height 9
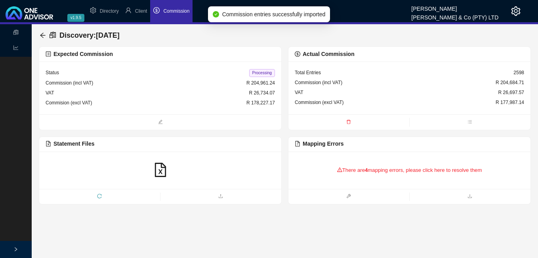
click at [373, 169] on div "There are 4 mapping errors, please click here to resolve them" at bounding box center [409, 170] width 229 height 25
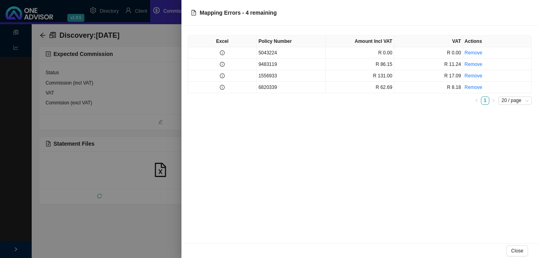
click at [150, 61] on div at bounding box center [269, 129] width 538 height 258
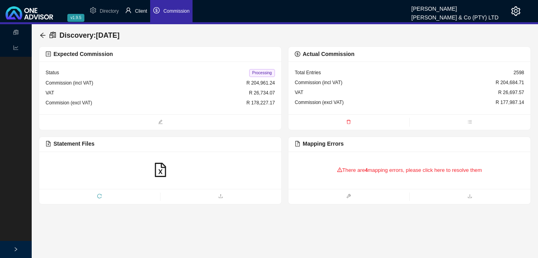
click at [142, 13] on span "Client" at bounding box center [141, 11] width 12 height 6
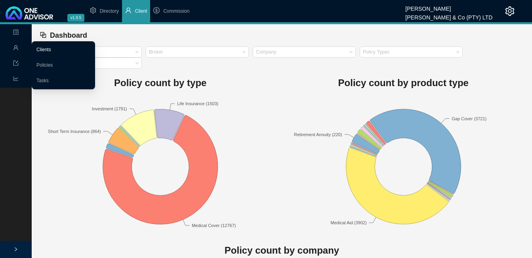
click at [47, 50] on link "Clients" at bounding box center [43, 50] width 15 height 6
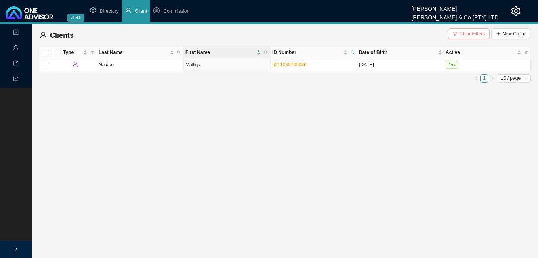
click at [469, 35] on span "Clear Filters" at bounding box center [472, 34] width 26 height 8
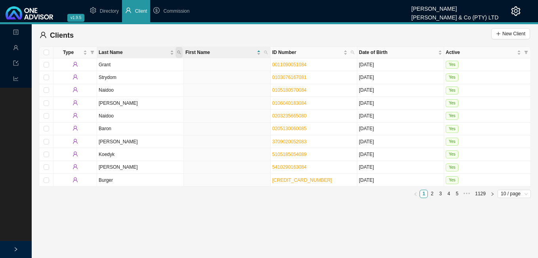
click at [182, 53] on span "Last Name" at bounding box center [179, 52] width 7 height 11
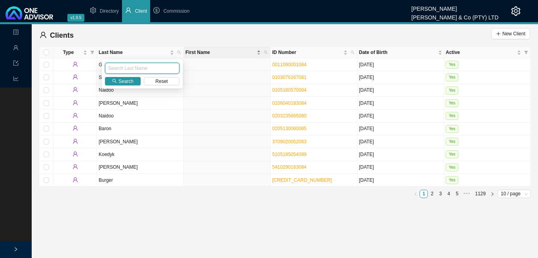
click at [153, 71] on input "text" at bounding box center [142, 68] width 75 height 11
type input "pillay"
click at [120, 83] on span "Search" at bounding box center [126, 81] width 15 height 8
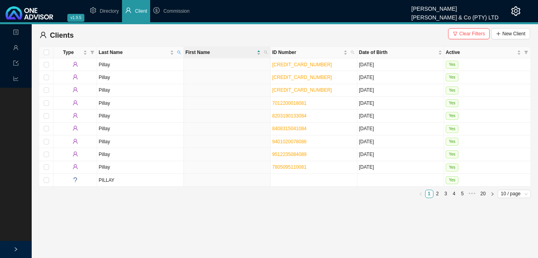
click at [454, 195] on link "4" at bounding box center [455, 194] width 8 height 8
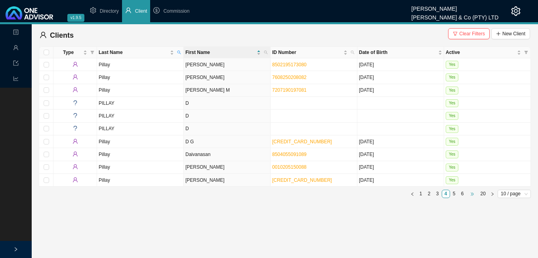
click at [474, 195] on span "•••" at bounding box center [472, 193] width 11 height 8
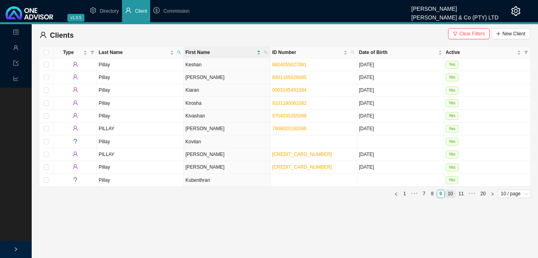
click at [451, 194] on link "10" at bounding box center [450, 194] width 10 height 8
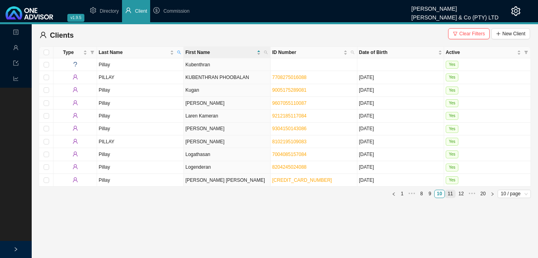
click at [452, 195] on link "11" at bounding box center [450, 194] width 10 height 8
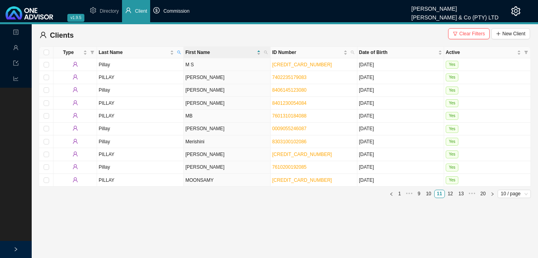
click at [173, 12] on span "Commission" at bounding box center [176, 11] width 26 height 6
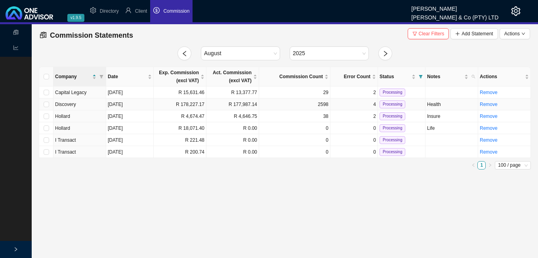
click at [204, 107] on td "R 178,227.17" at bounding box center [180, 104] width 53 height 12
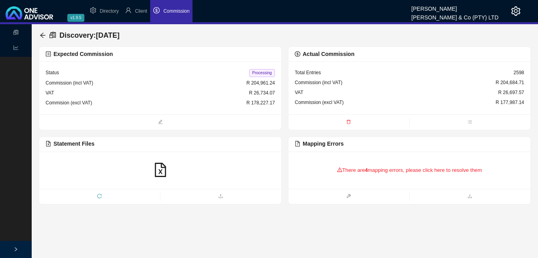
click at [364, 170] on div "There are 4 mapping errors, please click here to resolve them" at bounding box center [409, 170] width 229 height 25
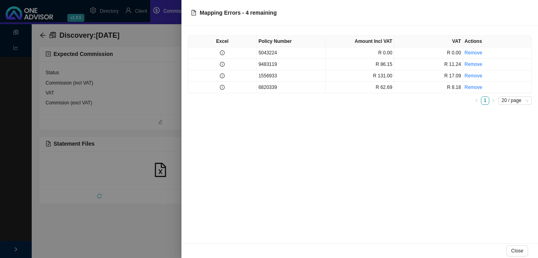
click at [157, 36] on div at bounding box center [269, 129] width 538 height 258
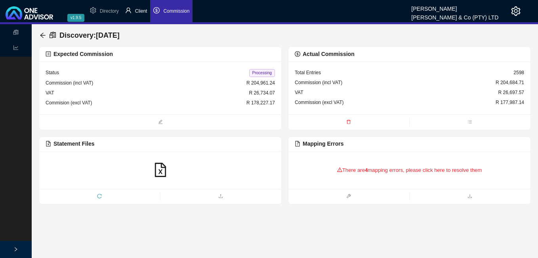
click at [143, 11] on span "Client" at bounding box center [141, 11] width 12 height 6
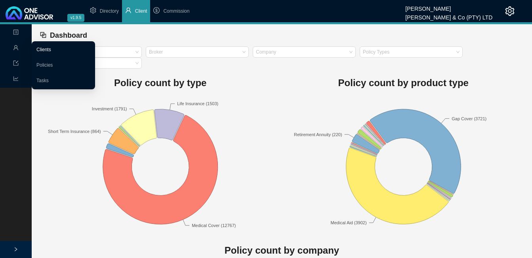
click at [50, 48] on link "Clients" at bounding box center [43, 50] width 15 height 6
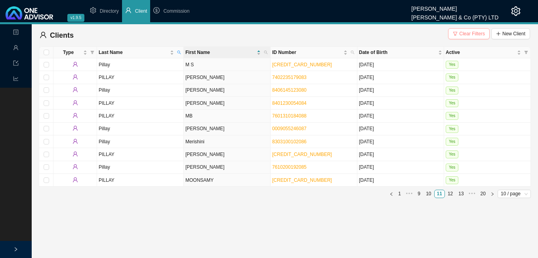
click at [465, 32] on span "Clear Filters" at bounding box center [472, 34] width 26 height 8
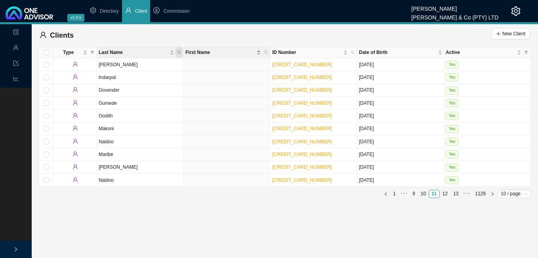
click at [181, 51] on icon "search" at bounding box center [179, 52] width 4 height 4
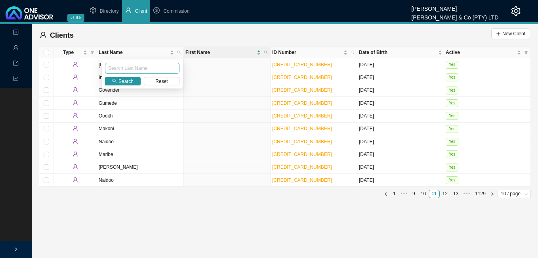
click at [161, 65] on input "text" at bounding box center [142, 68] width 75 height 11
type input "[PERSON_NAME]"
click at [128, 82] on span "Search" at bounding box center [126, 81] width 15 height 8
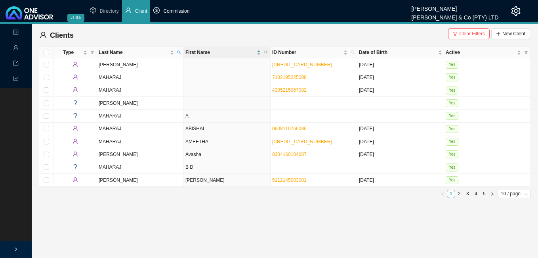
click at [179, 15] on li "Commission" at bounding box center [171, 11] width 42 height 22
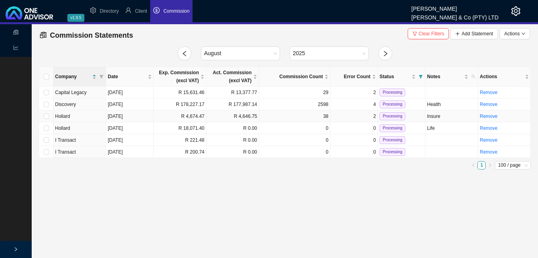
click at [358, 119] on td "2" at bounding box center [355, 116] width 48 height 12
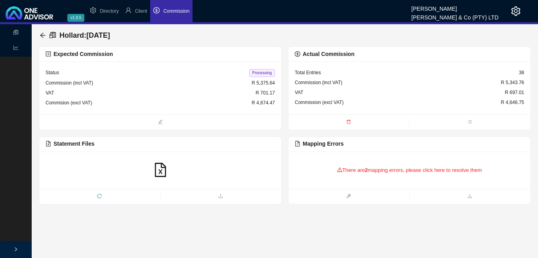
click at [388, 168] on div "There are 2 mapping errors, please click here to resolve them" at bounding box center [409, 170] width 229 height 25
